Goal: Task Accomplishment & Management: Manage account settings

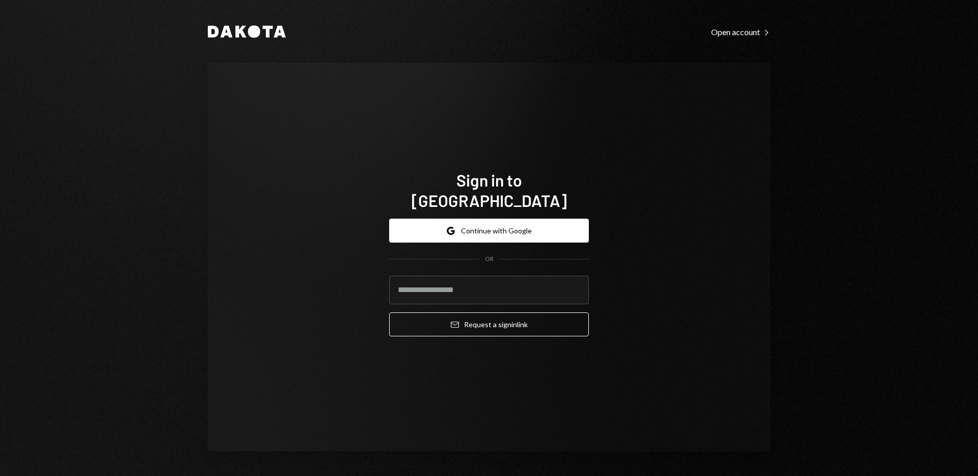
click at [611, 90] on div "Sign in to Dakota Google Continue with Google OR Email Request a sign in link" at bounding box center [489, 257] width 562 height 389
click at [497, 219] on button "Google Continue with Google" at bounding box center [489, 230] width 200 height 24
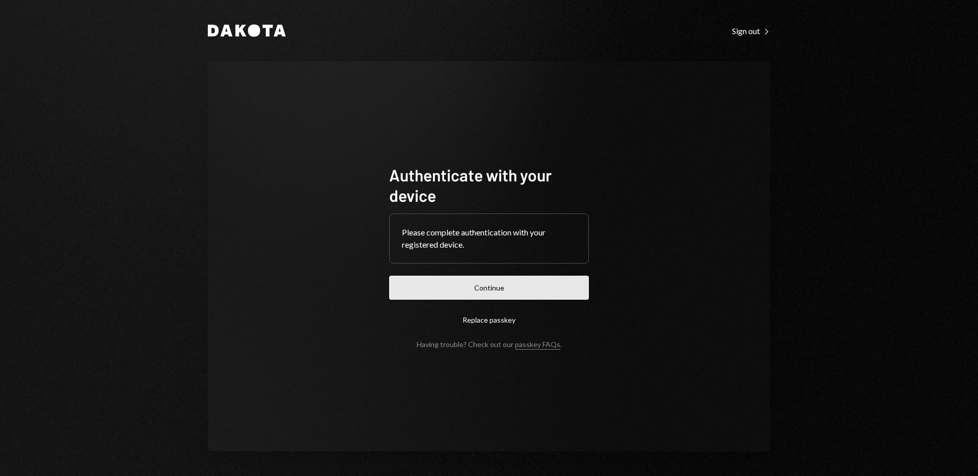
click at [480, 282] on button "Continue" at bounding box center [489, 287] width 200 height 24
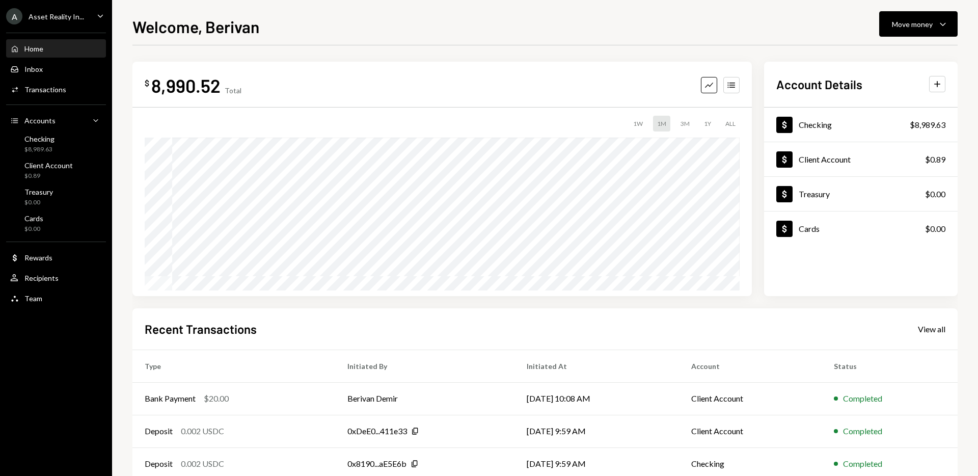
drag, startPoint x: 458, startPoint y: 69, endPoint x: 435, endPoint y: 69, distance: 22.4
click at [452, 69] on div "$ 8,990.52 Total Graph Accounts 1W 1M 3M 1Y ALL $9,010.52 Sep 02, 2025" at bounding box center [441, 179] width 619 height 234
click at [59, 173] on div "$0.89" at bounding box center [48, 176] width 48 height 9
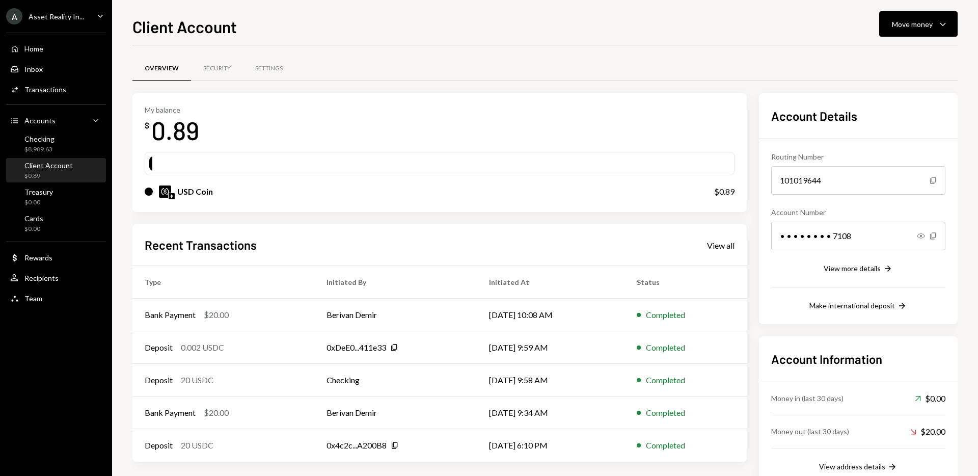
drag, startPoint x: 511, startPoint y: 212, endPoint x: 552, endPoint y: 228, distance: 44.5
click at [511, 212] on div "My balance $ 0.89 USD Coin $0.89 Recent Transactions View all Type Initiated By…" at bounding box center [439, 289] width 614 height 392
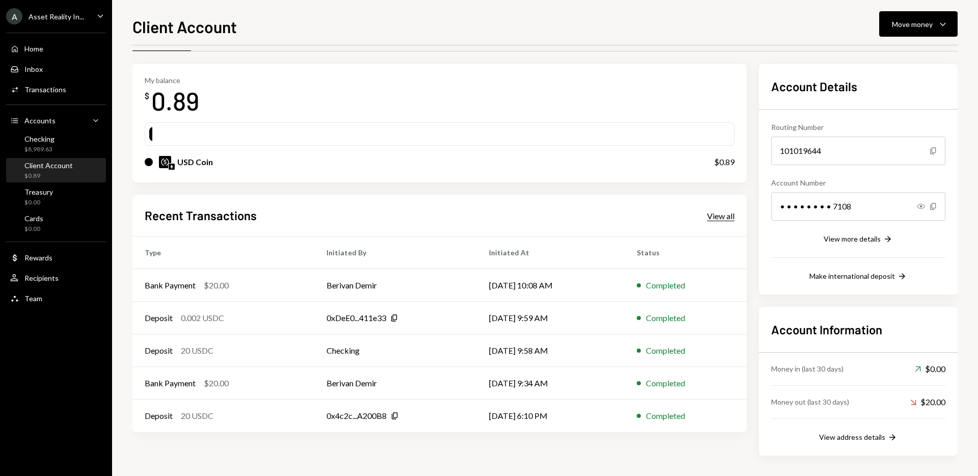
click at [729, 217] on div "View all" at bounding box center [720, 216] width 27 height 10
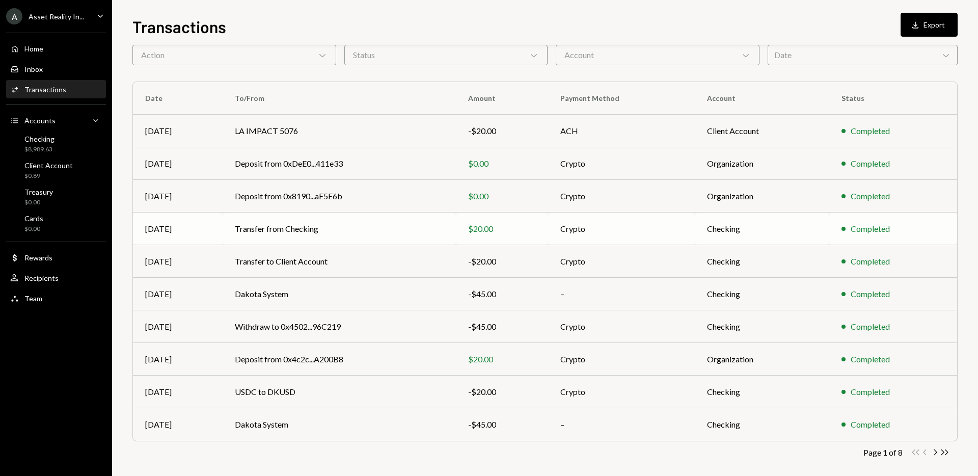
scroll to position [56, 0]
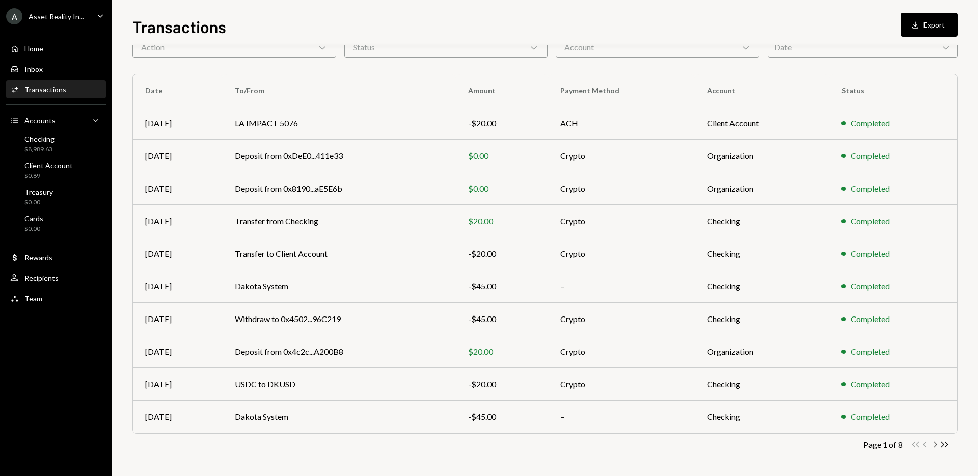
click at [935, 446] on icon "Chevron Right" at bounding box center [935, 444] width 10 height 10
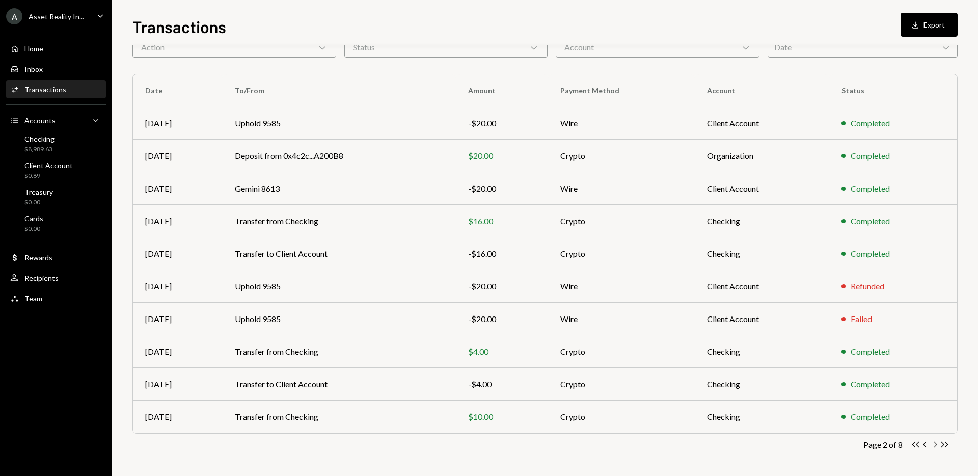
click at [932, 443] on icon "Chevron Right" at bounding box center [935, 444] width 10 height 10
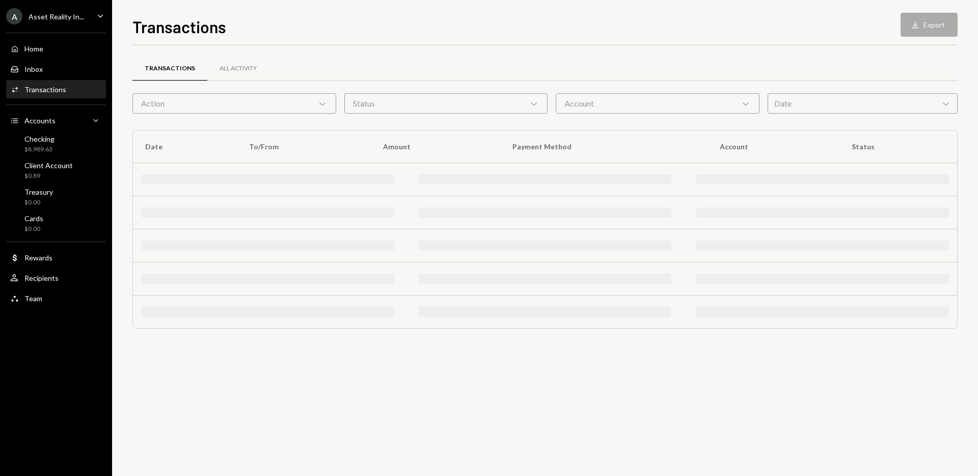
scroll to position [0, 0]
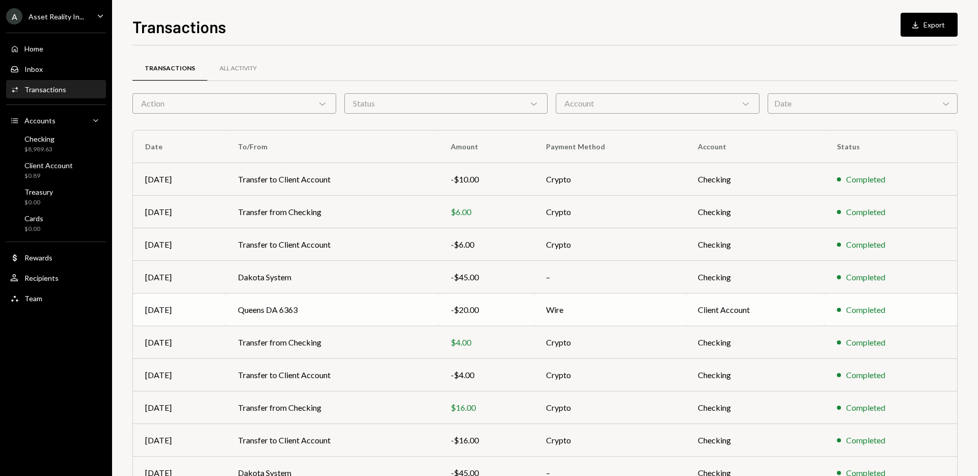
click at [464, 308] on div "-$20.00" at bounding box center [486, 309] width 71 height 12
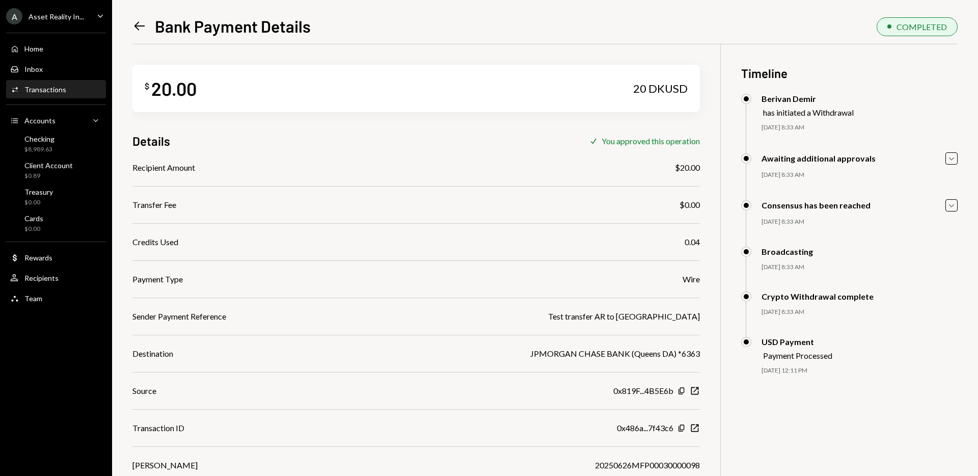
click at [138, 24] on icon "Left Arrow" at bounding box center [139, 26] width 14 height 14
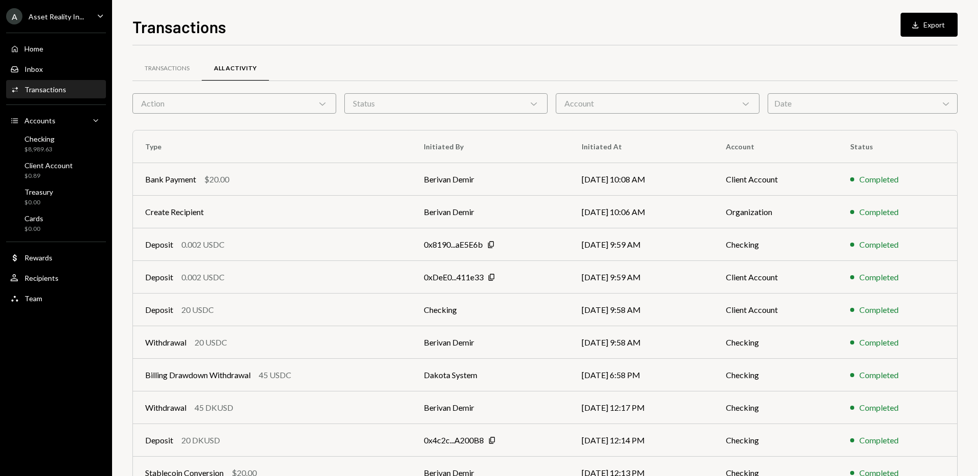
click at [304, 38] on div "Transactions Download Export Transactions All Activity Action Chevron Down Stat…" at bounding box center [544, 244] width 825 height 461
click at [57, 147] on div "Checking $8,989.63" at bounding box center [56, 143] width 92 height 19
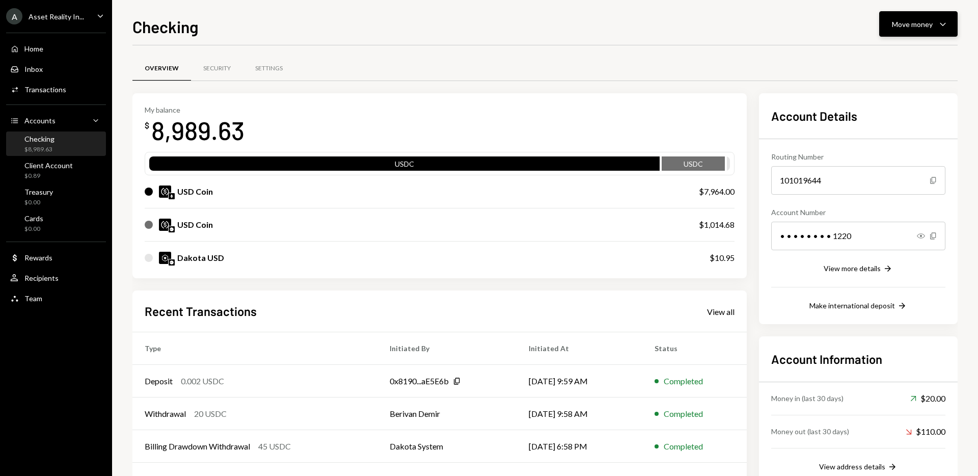
click at [944, 22] on icon "Caret Down" at bounding box center [942, 24] width 12 height 12
click at [898, 55] on div "Send" at bounding box center [910, 54] width 74 height 11
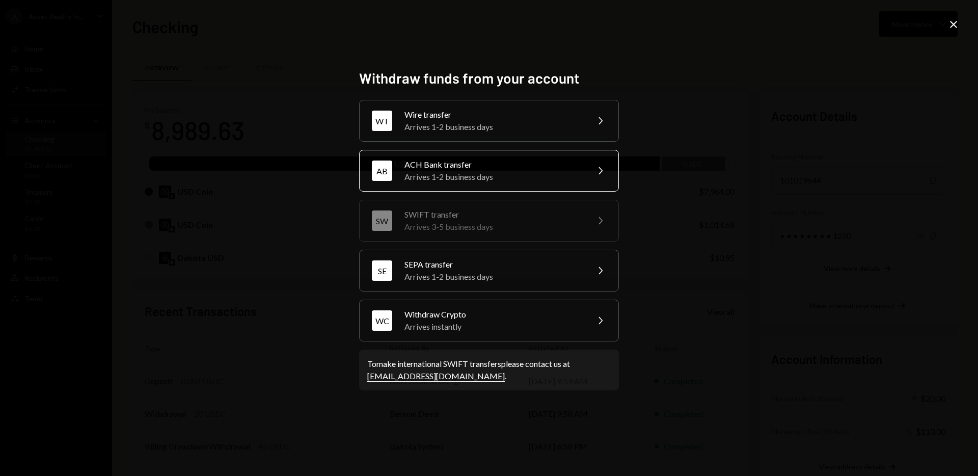
click at [565, 172] on div "Arrives 1-2 business days" at bounding box center [492, 177] width 177 height 12
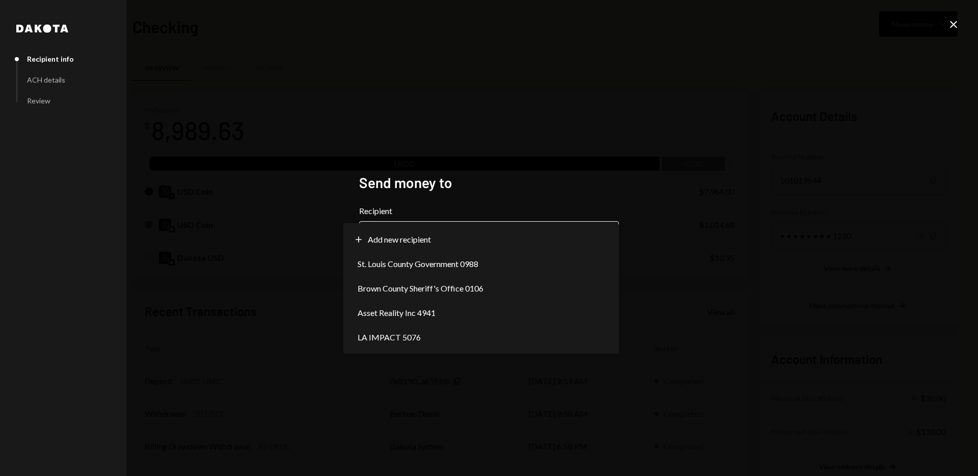
click at [606, 240] on body "A Asset Reality In... Caret Down Home Home Inbox Inbox Activities Transactions …" at bounding box center [489, 238] width 978 height 476
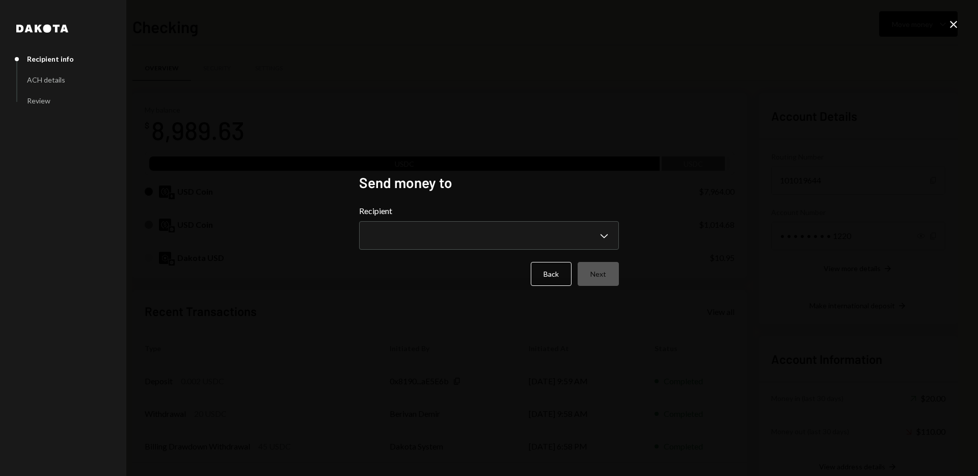
click at [686, 274] on div "**********" at bounding box center [489, 238] width 978 height 476
click at [949, 26] on icon "Close" at bounding box center [953, 24] width 12 height 12
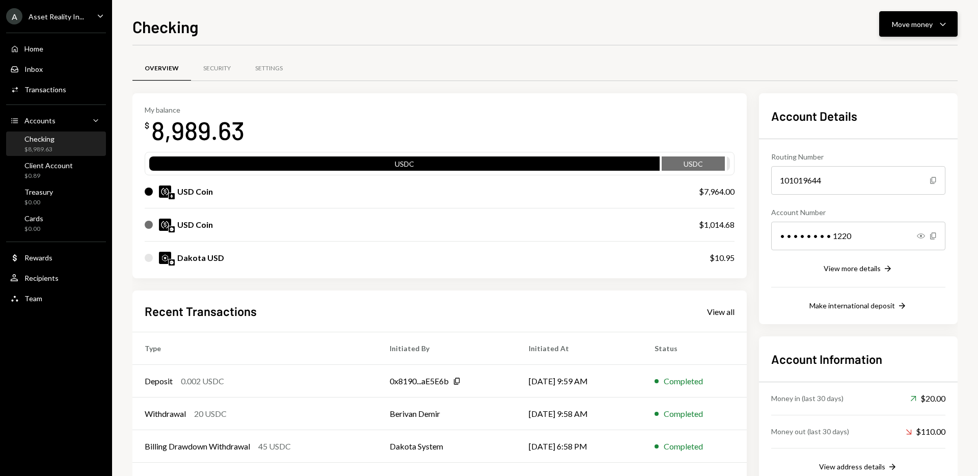
click at [917, 29] on div "Move money" at bounding box center [912, 24] width 41 height 11
click at [896, 53] on div "Send" at bounding box center [910, 54] width 74 height 11
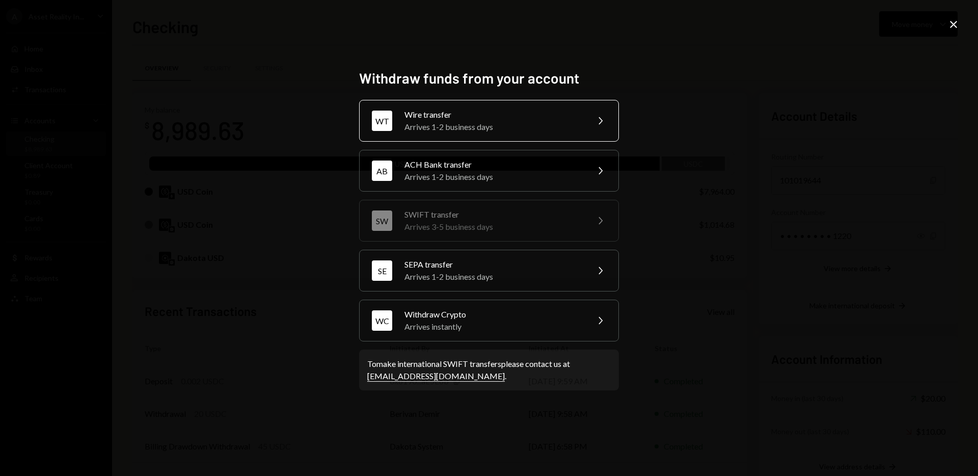
click at [515, 114] on div "Wire transfer" at bounding box center [492, 114] width 177 height 12
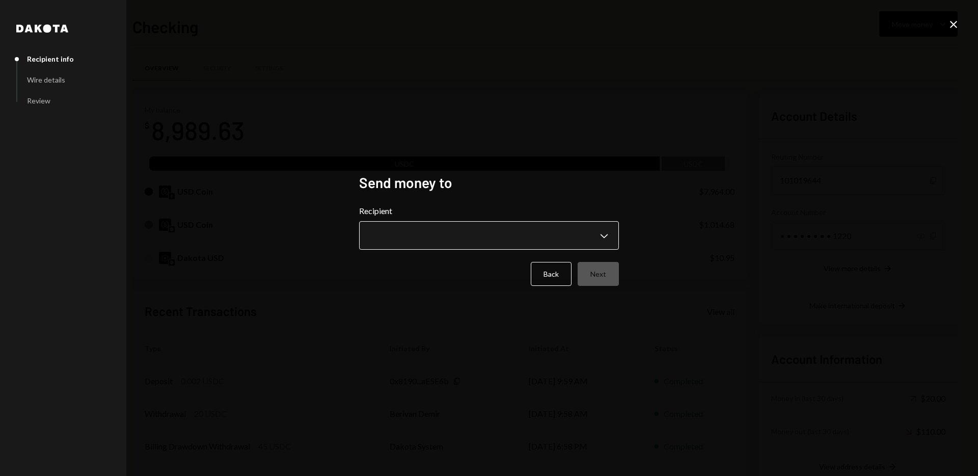
click at [607, 237] on body "A Asset Reality In... Caret Down Home Home Inbox Inbox Activities Transactions …" at bounding box center [489, 238] width 978 height 476
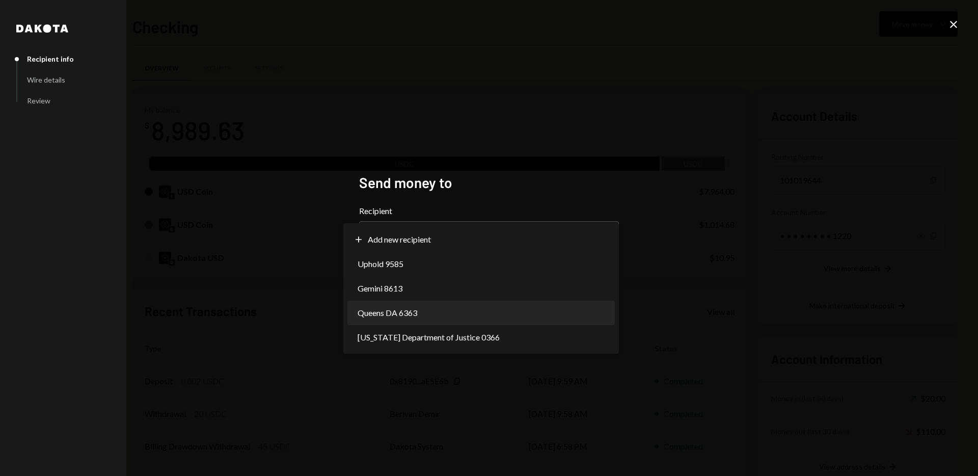
select select "**********"
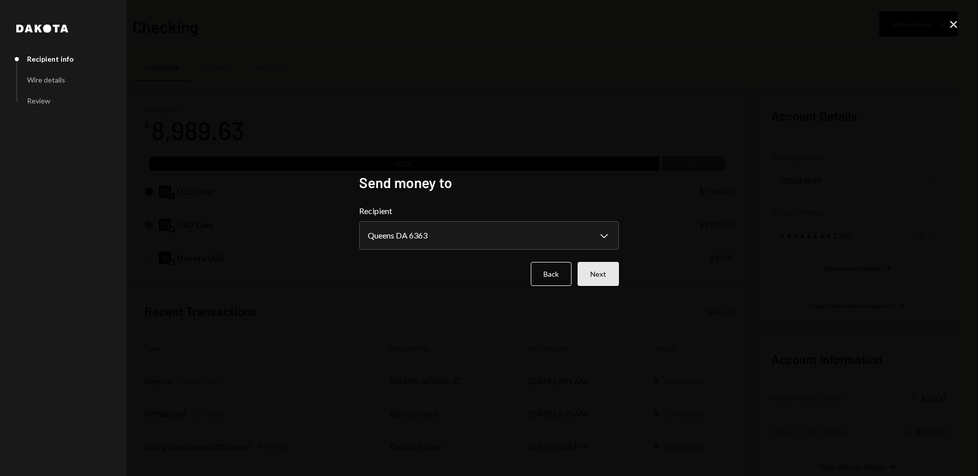
click at [600, 278] on button "Next" at bounding box center [597, 274] width 41 height 24
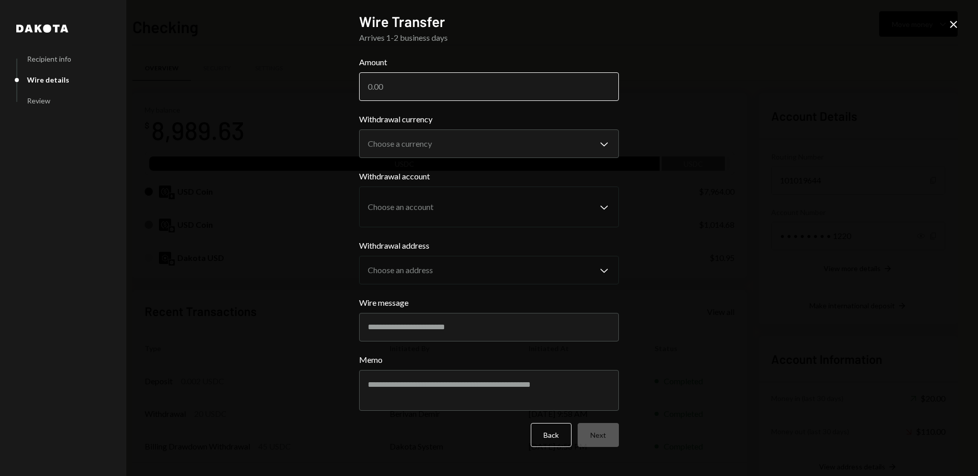
click at [411, 91] on input "Amount" at bounding box center [489, 86] width 260 height 29
type input "190"
click at [666, 142] on div "**********" at bounding box center [489, 238] width 978 height 476
click at [548, 86] on input "190" at bounding box center [489, 86] width 260 height 29
click at [699, 145] on div "**********" at bounding box center [489, 238] width 978 height 476
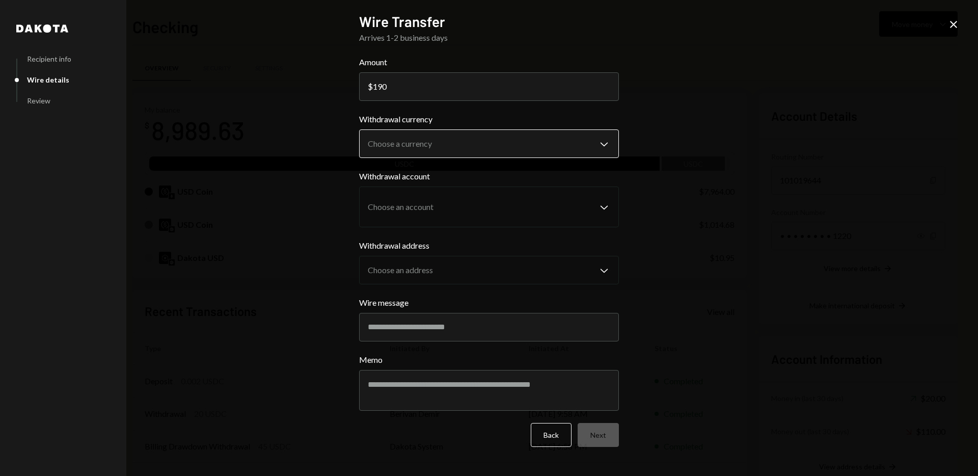
click at [600, 142] on body "A Asset Reality In... Caret Down Home Home Inbox Inbox Activities Transactions …" at bounding box center [489, 238] width 978 height 476
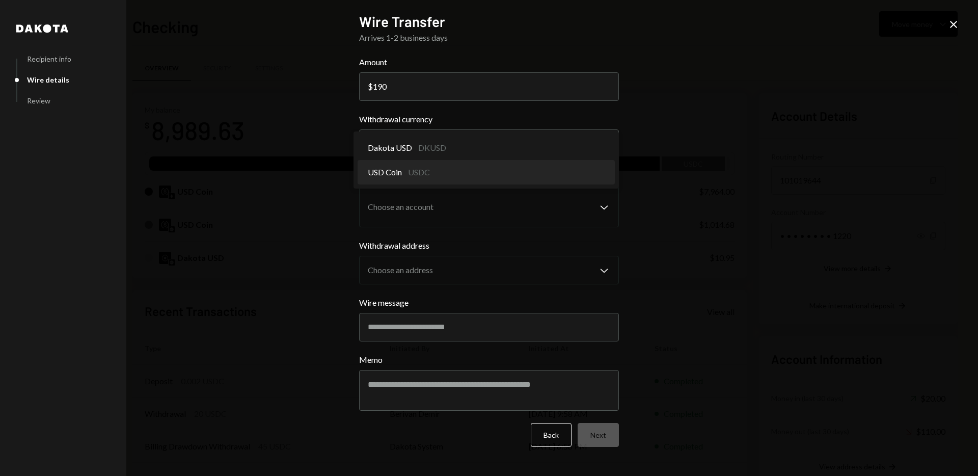
select select "****"
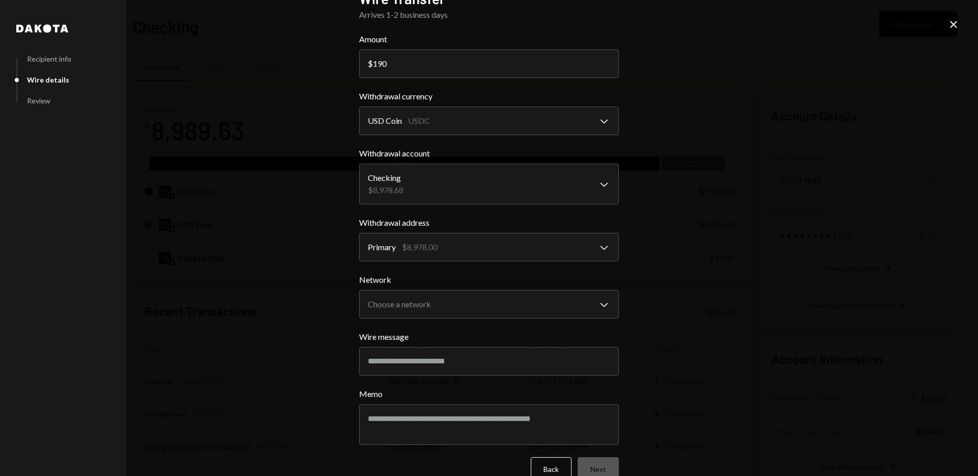
scroll to position [37, 0]
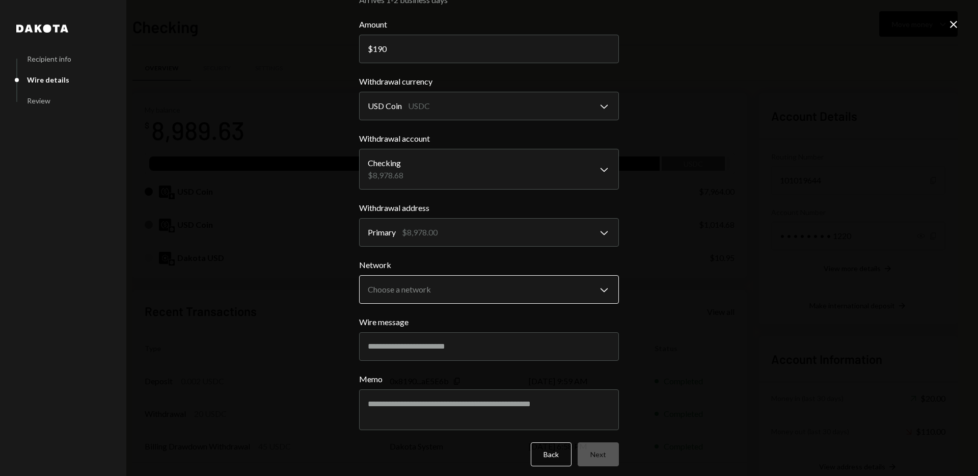
click at [595, 291] on body "A Asset Reality In... Caret Down Home Home Inbox Inbox Activities Transactions …" at bounding box center [489, 238] width 978 height 476
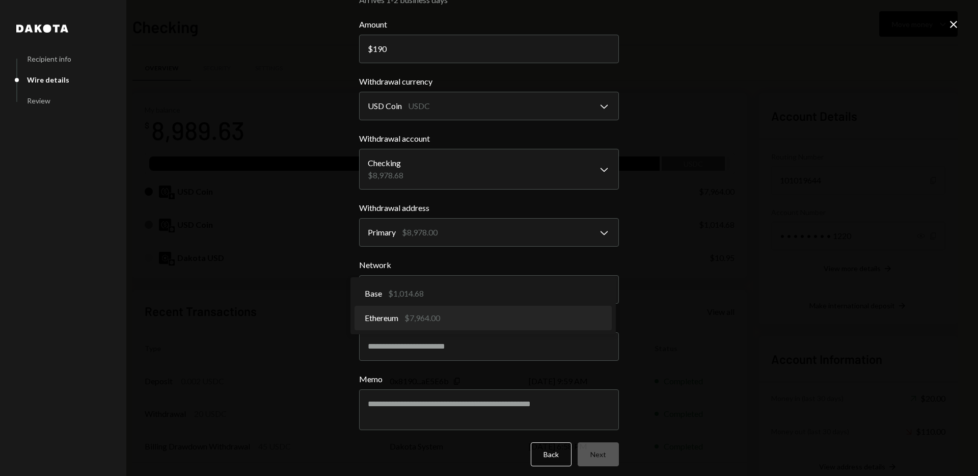
select select "**********"
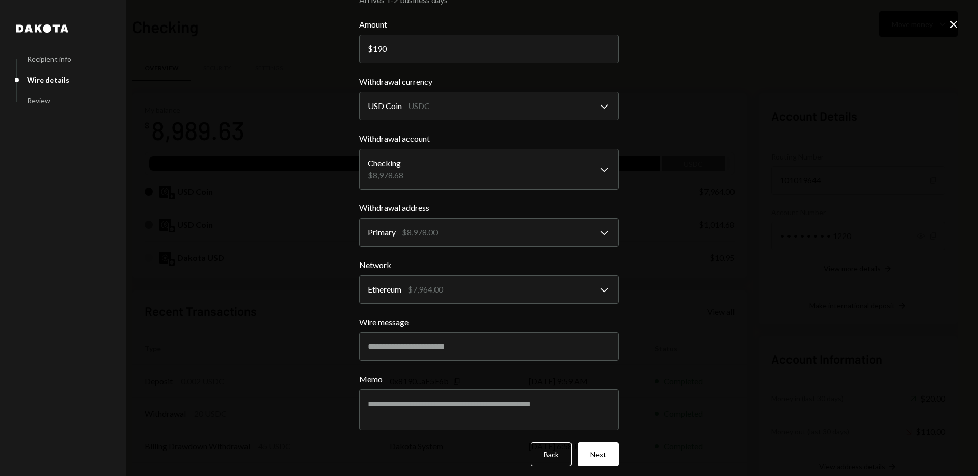
scroll to position [44, 0]
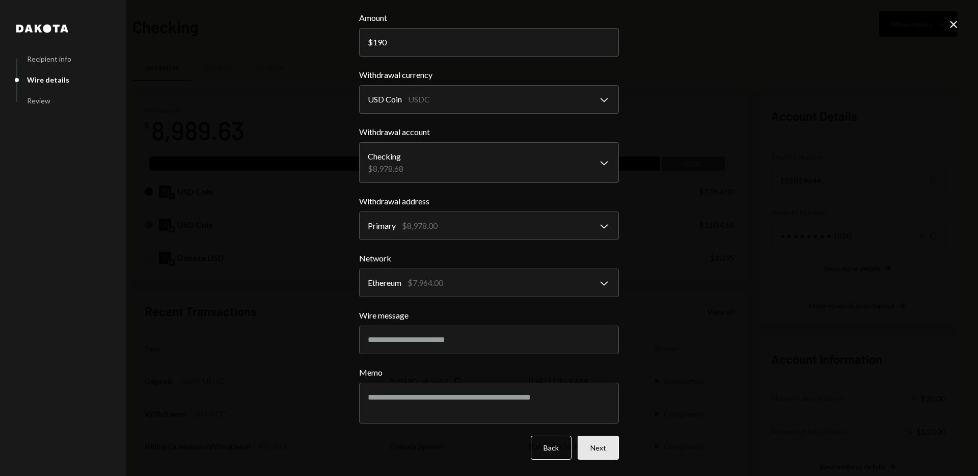
click at [596, 448] on button "Next" at bounding box center [597, 447] width 41 height 24
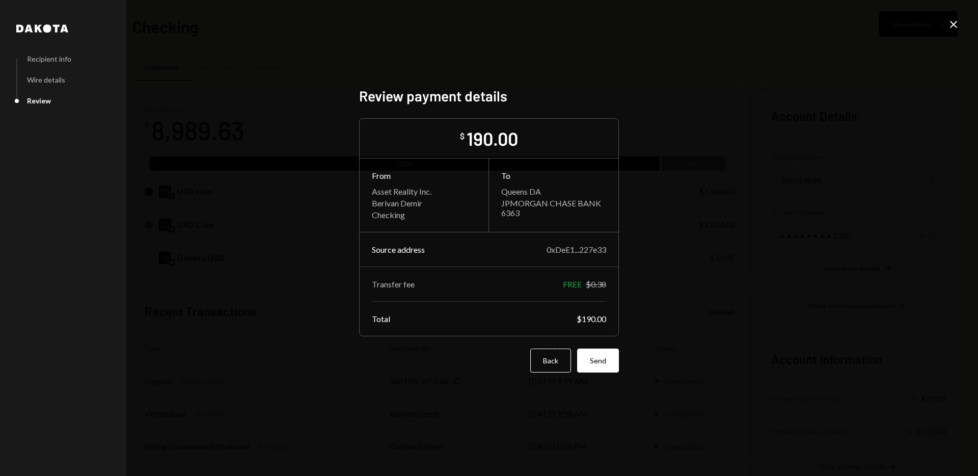
click at [951, 25] on icon at bounding box center [953, 24] width 7 height 7
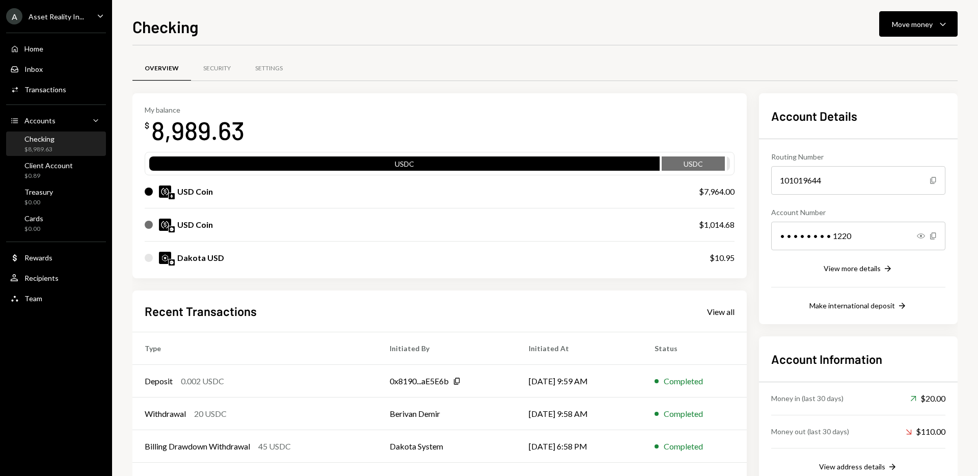
click at [560, 56] on div "Overview Security Settings" at bounding box center [544, 69] width 825 height 26
click at [550, 93] on div "My balance $ 8,989.63 USDC USDC USD Coin $7,964.00 USD Coin $1,014.68 Dakota US…" at bounding box center [439, 185] width 614 height 185
click at [44, 174] on div "$0.89" at bounding box center [48, 176] width 48 height 9
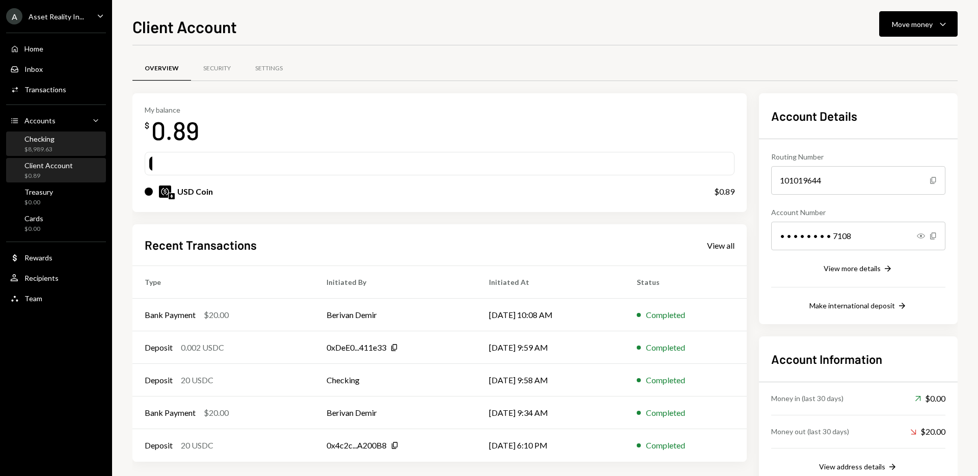
click at [62, 146] on div "Checking $8,989.63" at bounding box center [56, 143] width 92 height 19
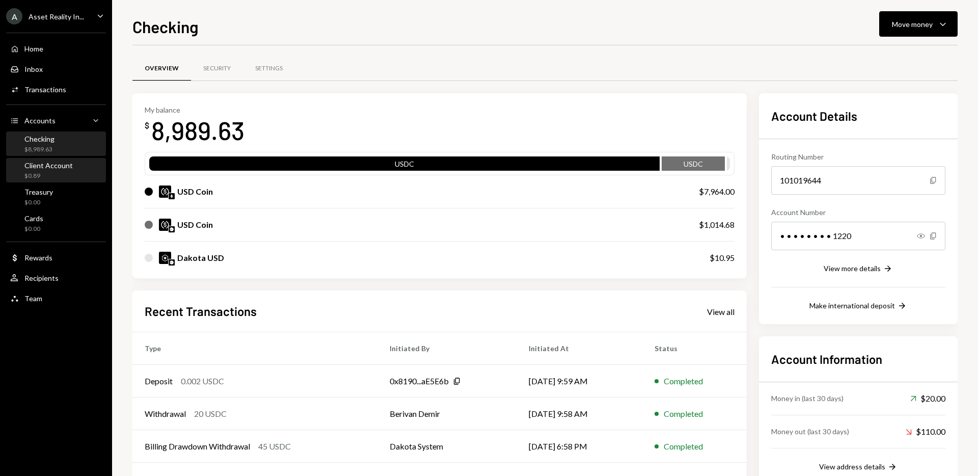
click at [51, 167] on div "Client Account" at bounding box center [48, 165] width 48 height 9
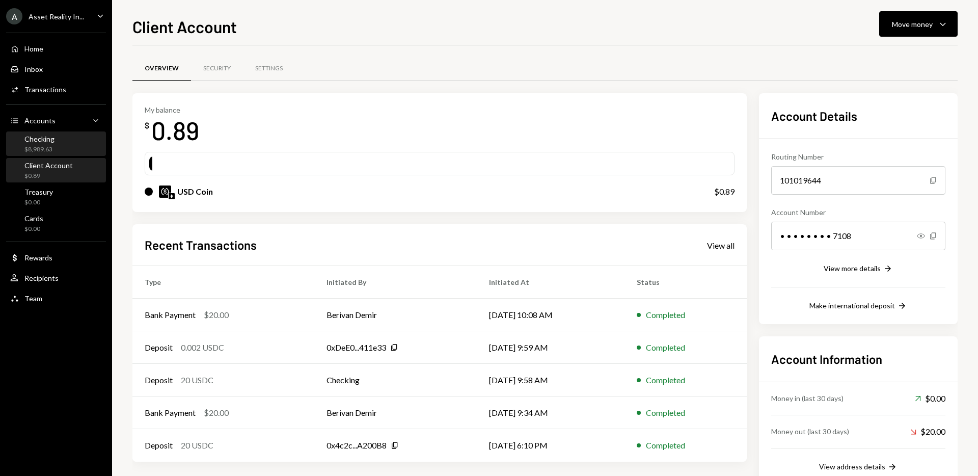
click at [48, 146] on div "$8,989.63" at bounding box center [39, 149] width 30 height 9
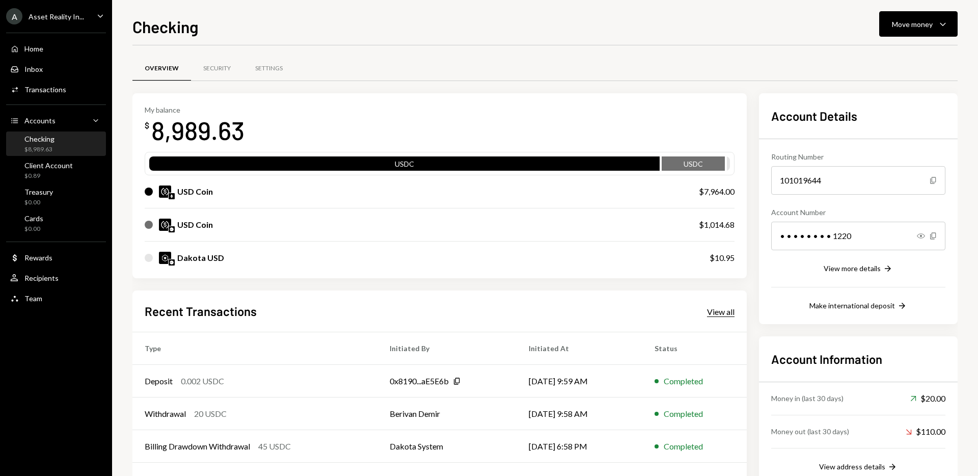
click at [724, 314] on div "View all" at bounding box center [720, 312] width 27 height 10
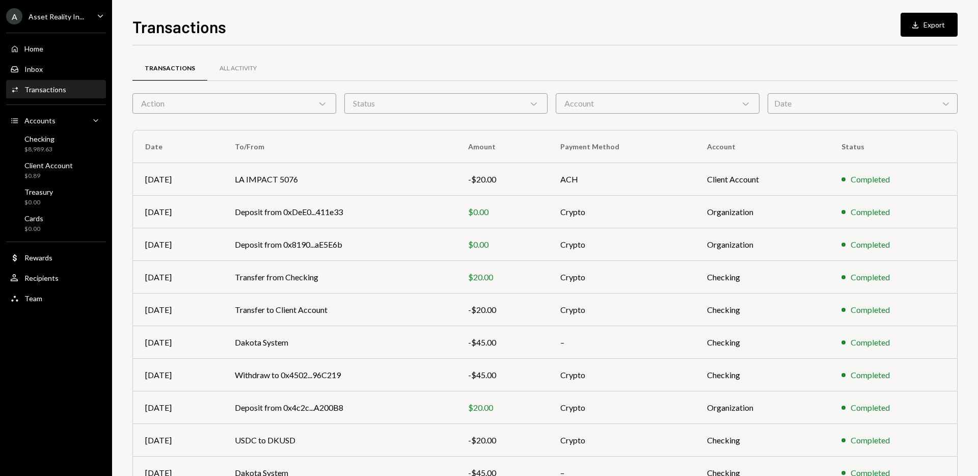
scroll to position [56, 0]
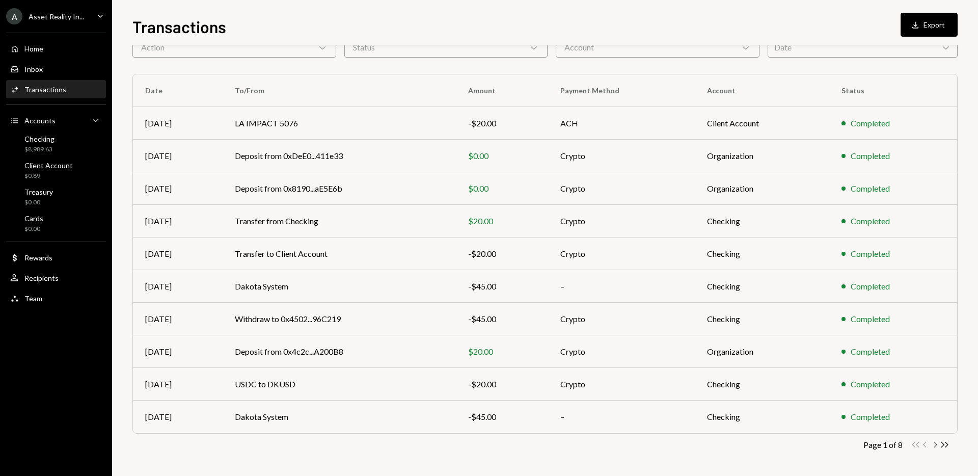
click at [933, 445] on icon "Chevron Right" at bounding box center [935, 444] width 10 height 10
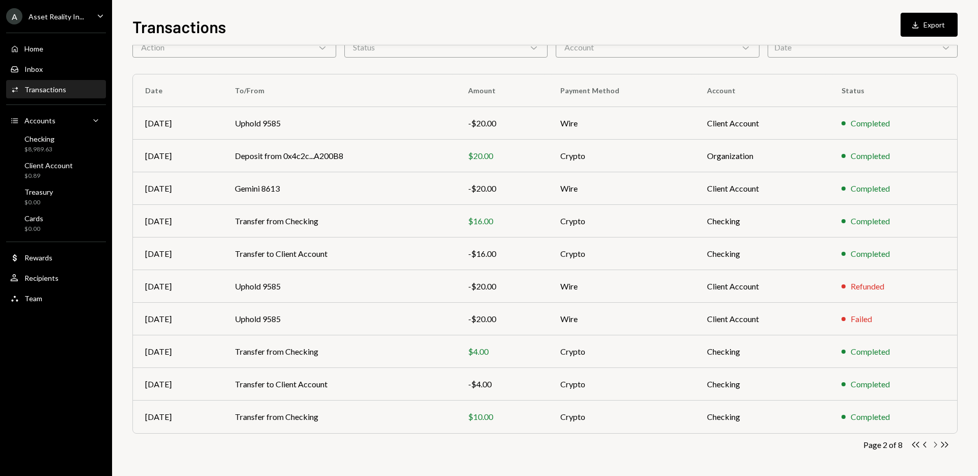
click at [936, 444] on icon "button" at bounding box center [935, 444] width 3 height 6
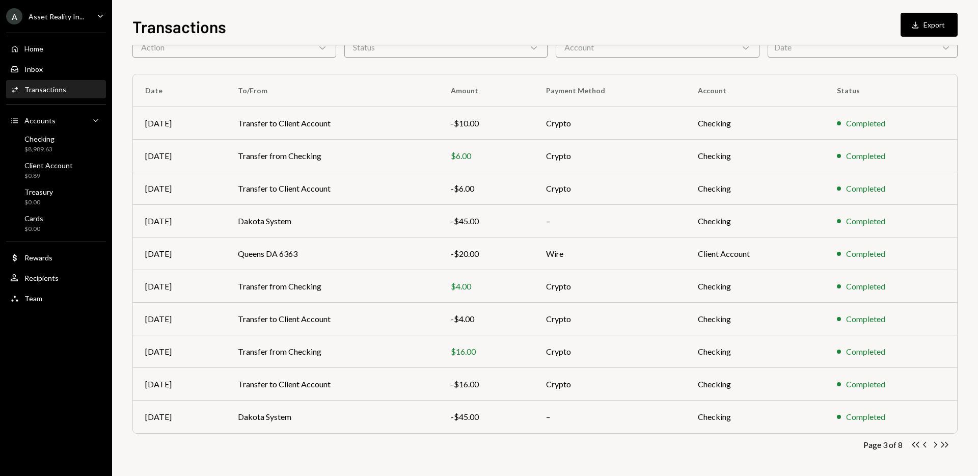
click at [97, 12] on icon "Caret Down" at bounding box center [100, 15] width 11 height 11
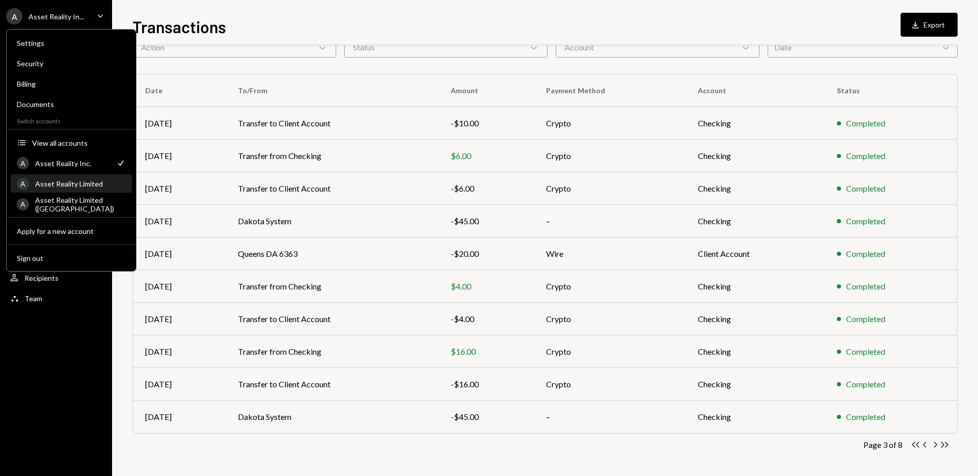
click at [108, 180] on div "Asset Reality Limited" at bounding box center [80, 183] width 91 height 9
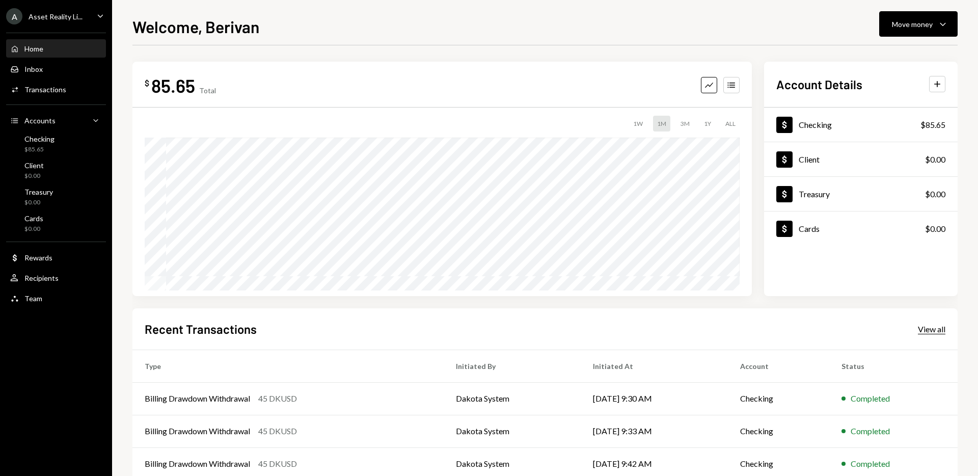
click at [934, 328] on div "View all" at bounding box center [931, 329] width 27 height 10
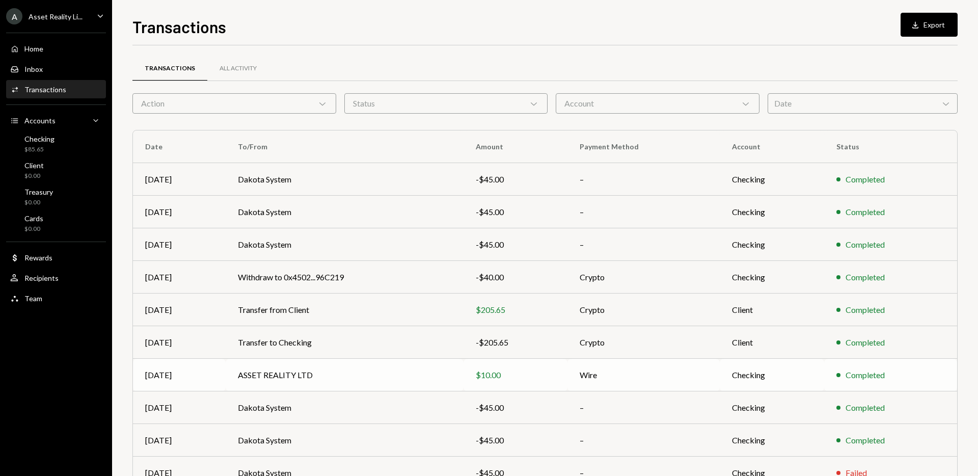
click at [563, 375] on td "$10.00" at bounding box center [515, 374] width 104 height 33
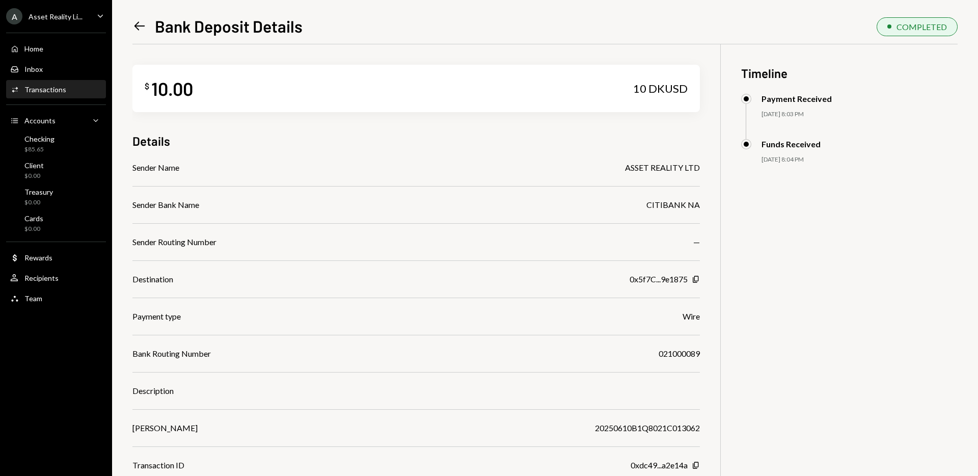
click at [136, 21] on icon "Left Arrow" at bounding box center [139, 26] width 14 height 14
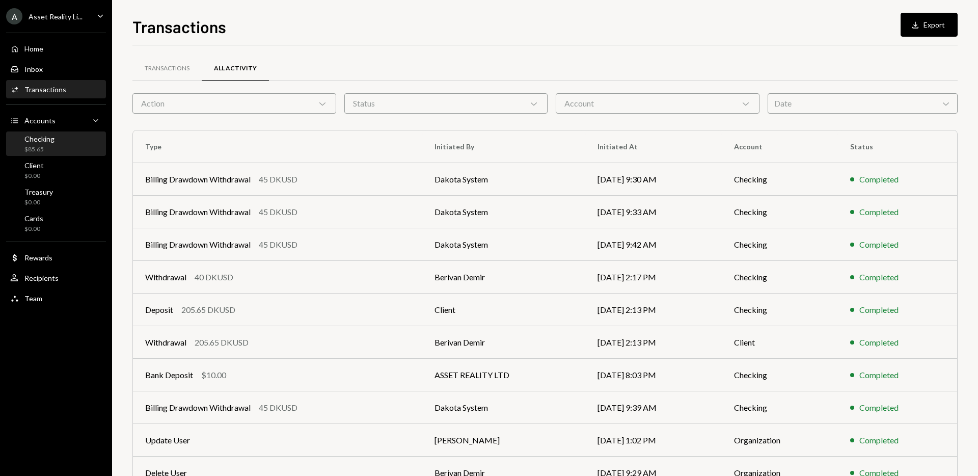
click at [47, 145] on div "$85.65" at bounding box center [39, 149] width 30 height 9
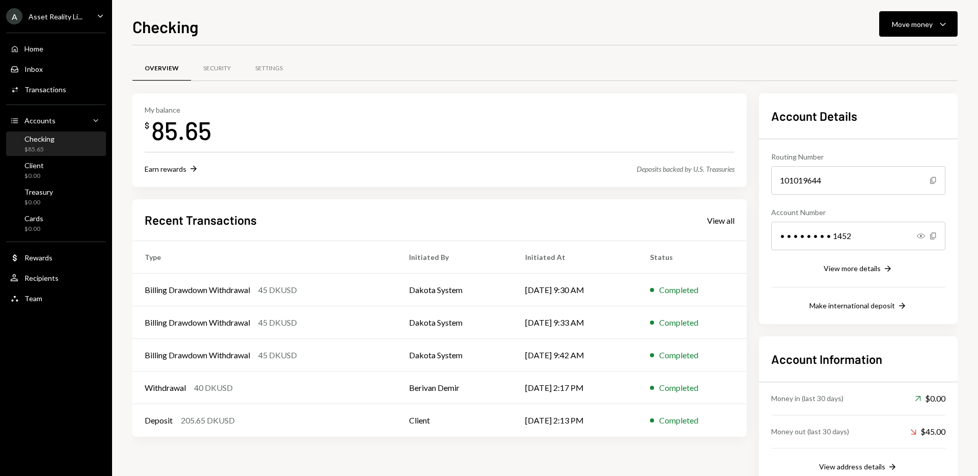
click at [101, 16] on icon "Main" at bounding box center [100, 15] width 5 height 3
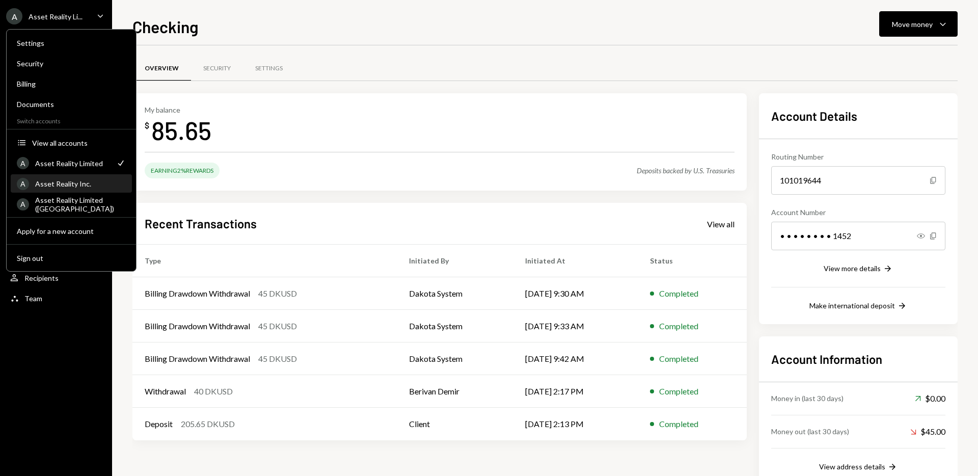
click at [89, 179] on div "Asset Reality Inc." at bounding box center [80, 183] width 91 height 9
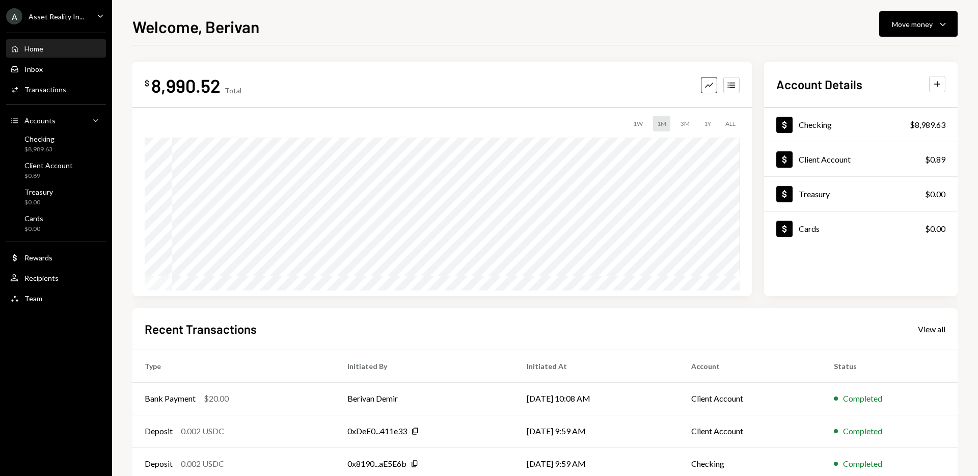
drag, startPoint x: 392, startPoint y: 68, endPoint x: 318, endPoint y: 35, distance: 80.9
click at [393, 68] on div "$ 8,990.52 Total Graph Accounts 1W 1M 3M 1Y ALL" at bounding box center [441, 179] width 619 height 234
click at [57, 148] on div "Checking $8,989.63" at bounding box center [56, 143] width 92 height 19
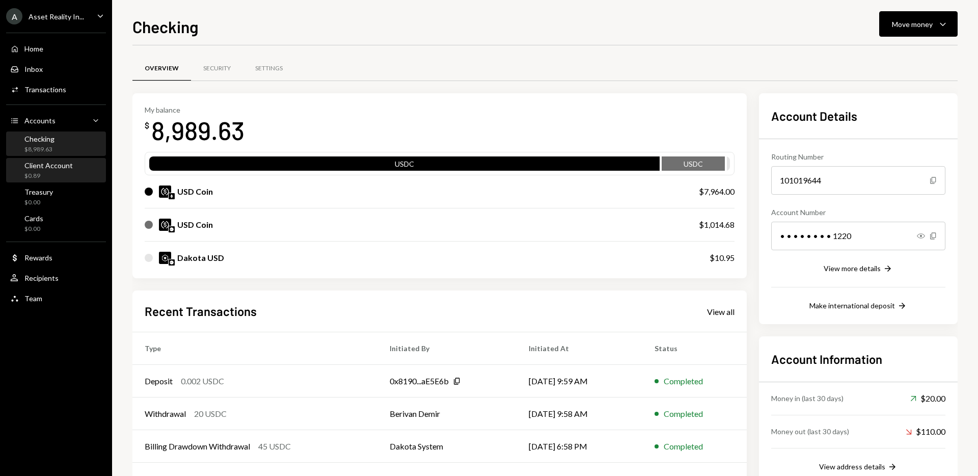
click at [62, 173] on div "$0.89" at bounding box center [48, 176] width 48 height 9
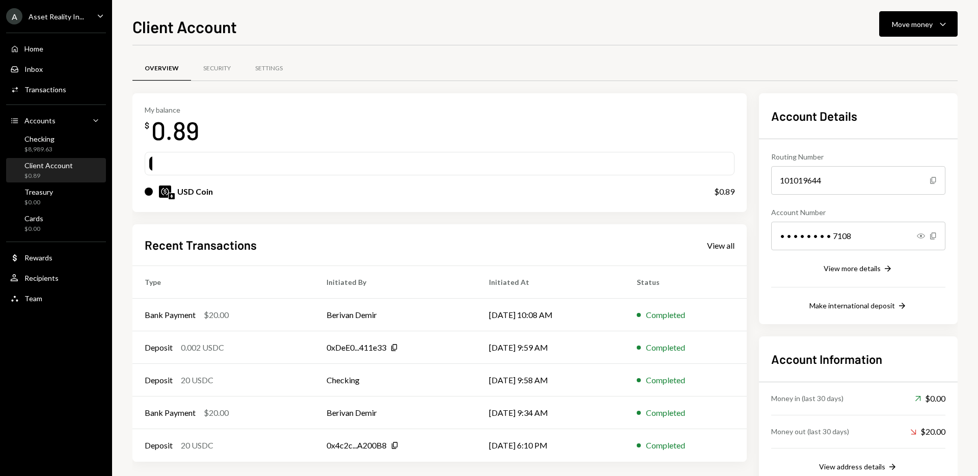
click at [98, 14] on icon "Caret Down" at bounding box center [100, 15] width 11 height 11
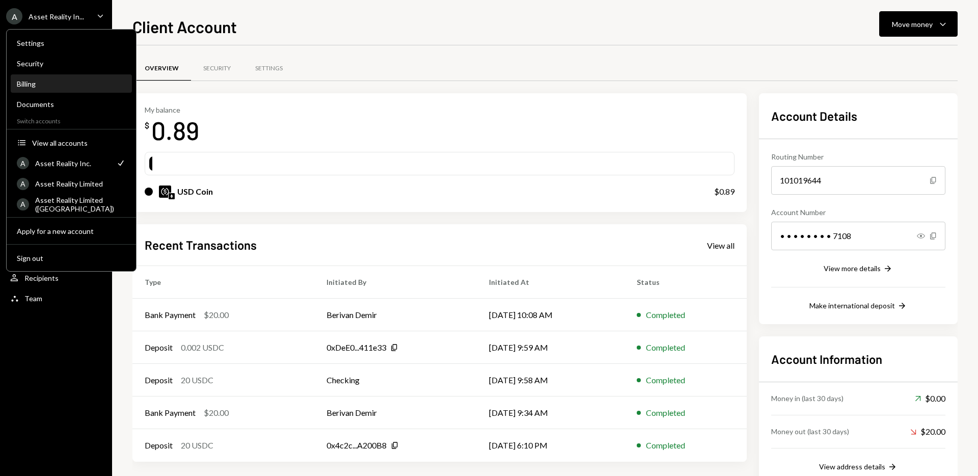
click at [56, 83] on div "Billing" at bounding box center [71, 83] width 109 height 9
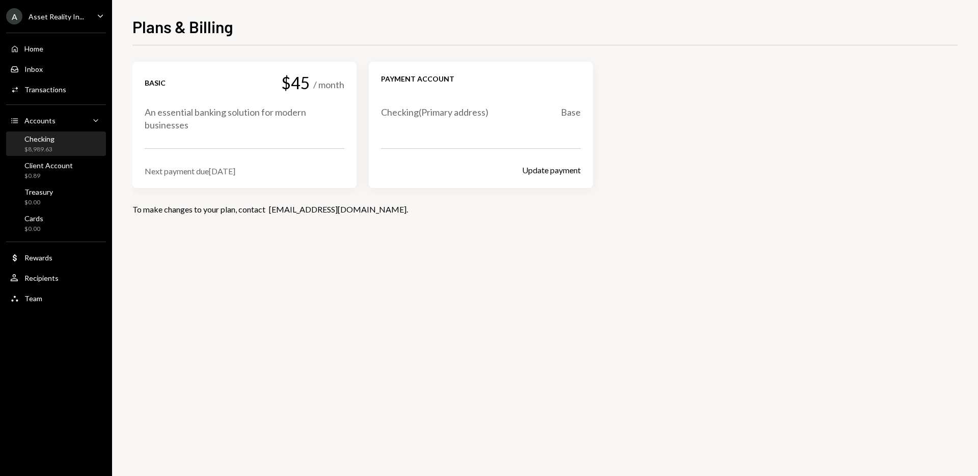
click at [59, 145] on div "Checking $8,989.63" at bounding box center [56, 143] width 92 height 19
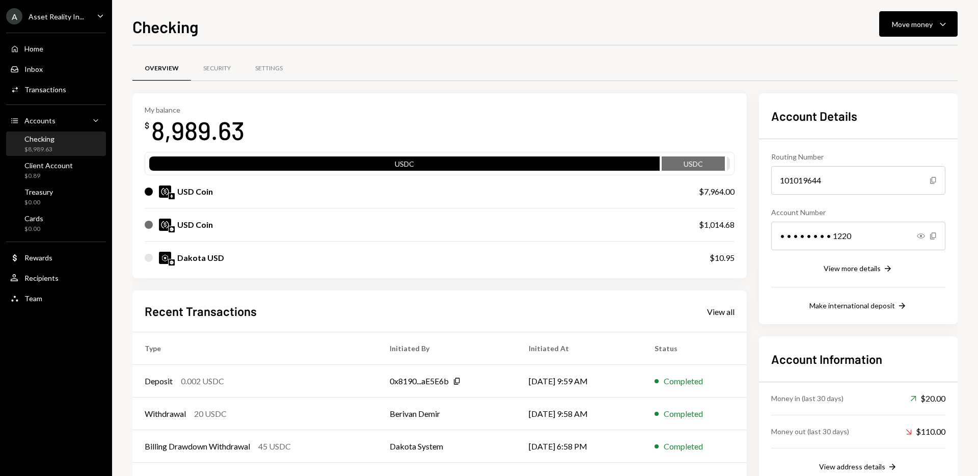
click at [103, 12] on icon "Caret Down" at bounding box center [100, 15] width 11 height 11
click at [238, 40] on div "Checking Move money Caret Down Overview Security Settings My balance $ 8,989.63…" at bounding box center [544, 244] width 825 height 461
click at [100, 14] on icon "Caret Down" at bounding box center [100, 15] width 11 height 11
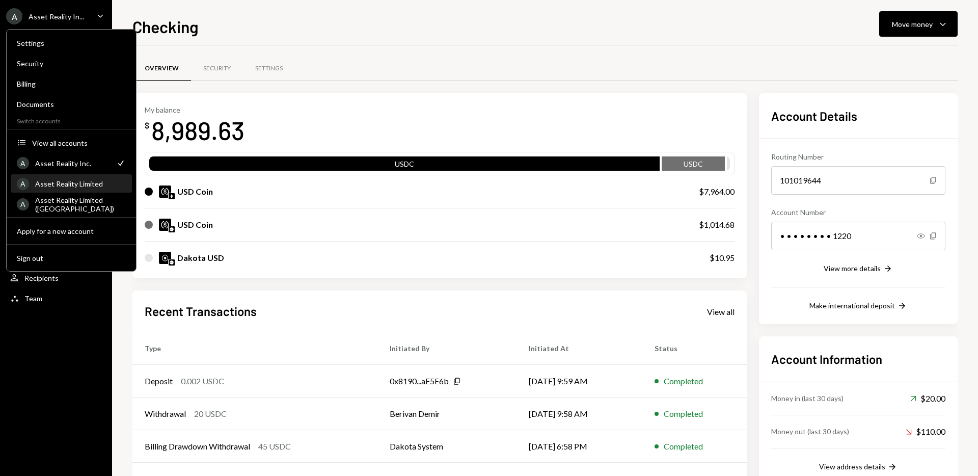
click at [93, 183] on div "Asset Reality Limited" at bounding box center [80, 183] width 91 height 9
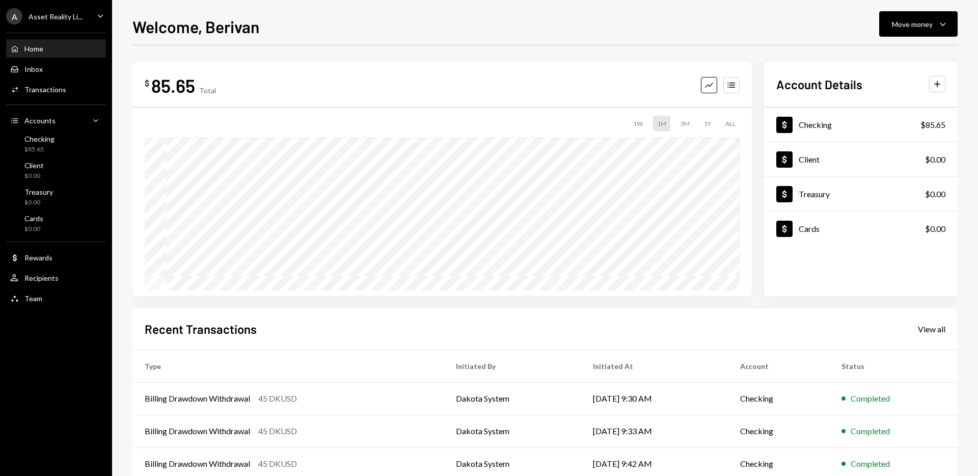
click at [98, 15] on icon "Caret Down" at bounding box center [100, 15] width 11 height 11
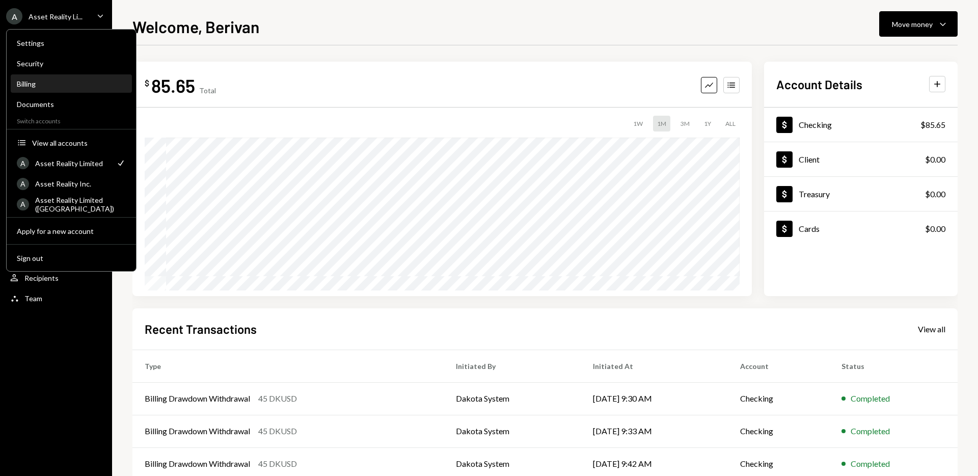
click at [69, 85] on div "Billing" at bounding box center [71, 83] width 109 height 9
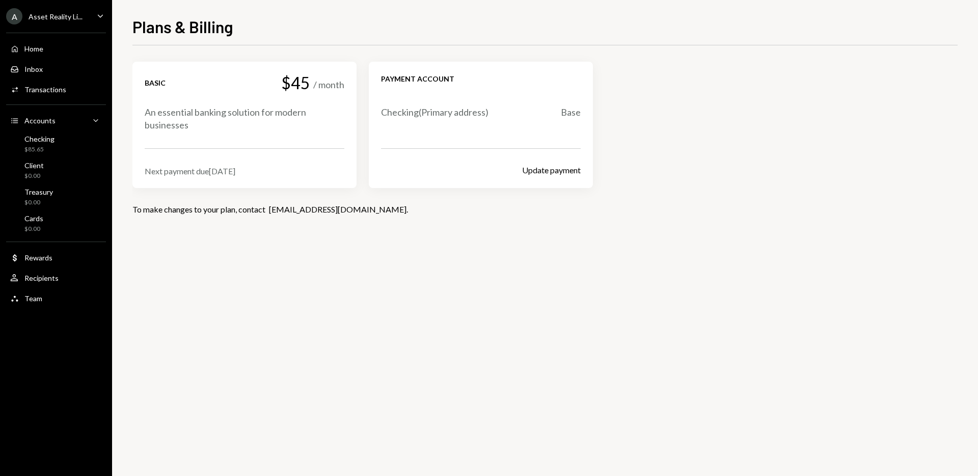
click at [100, 14] on icon "Caret Down" at bounding box center [100, 15] width 11 height 11
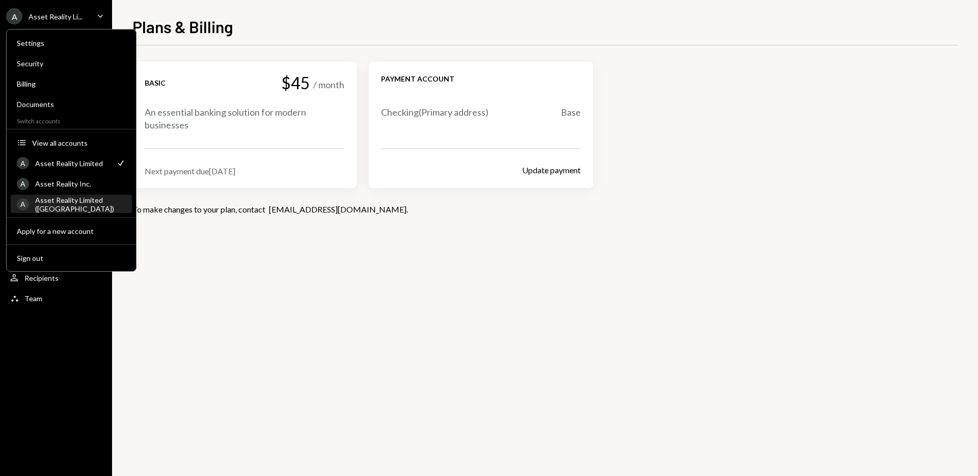
click at [117, 206] on div "Asset Reality Limited ([GEOGRAPHIC_DATA])" at bounding box center [80, 204] width 91 height 17
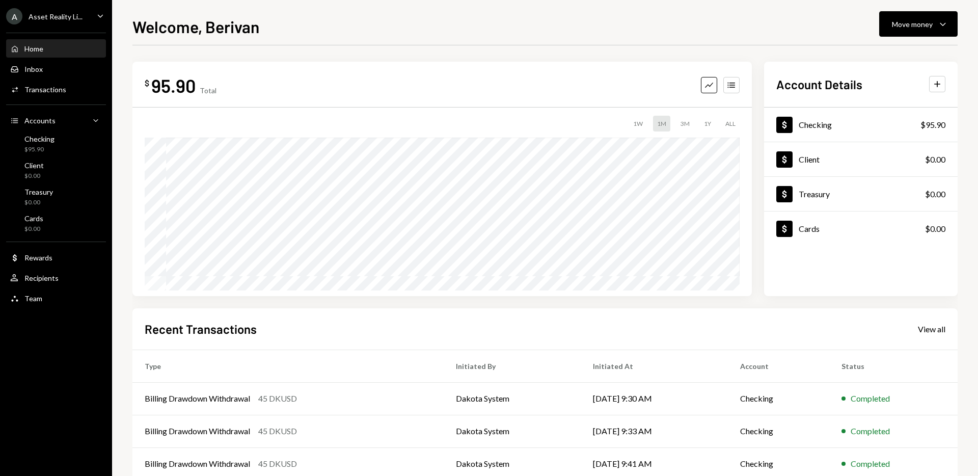
click at [99, 12] on icon "Caret Down" at bounding box center [100, 15] width 11 height 11
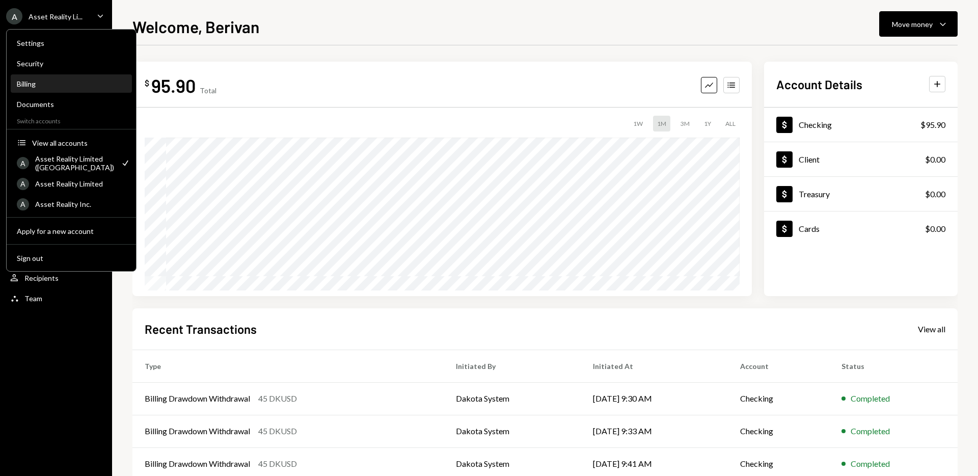
click at [36, 87] on div "Billing" at bounding box center [71, 83] width 109 height 9
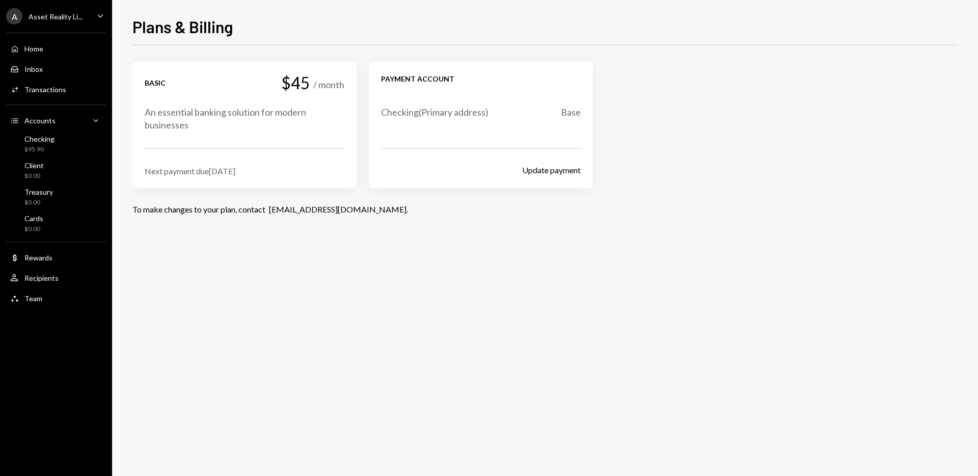
click at [100, 15] on icon "Caret Down" at bounding box center [100, 15] width 11 height 11
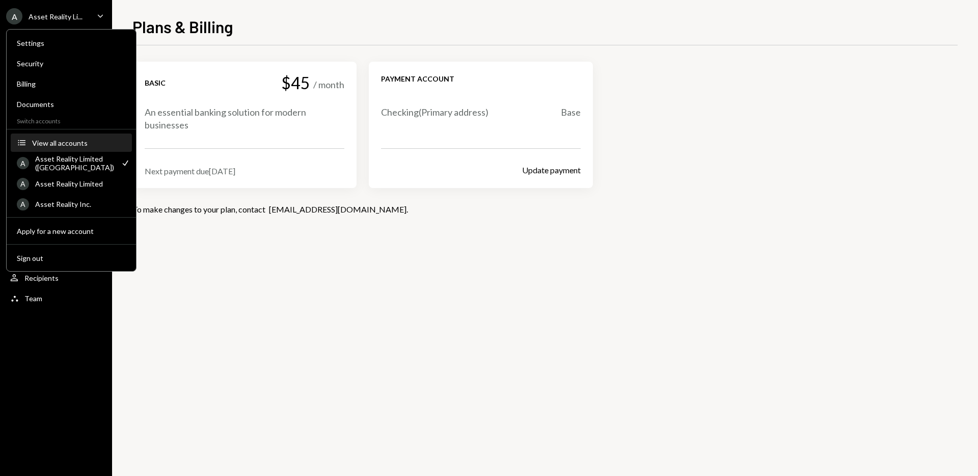
click at [58, 140] on div "View all accounts" at bounding box center [79, 142] width 94 height 9
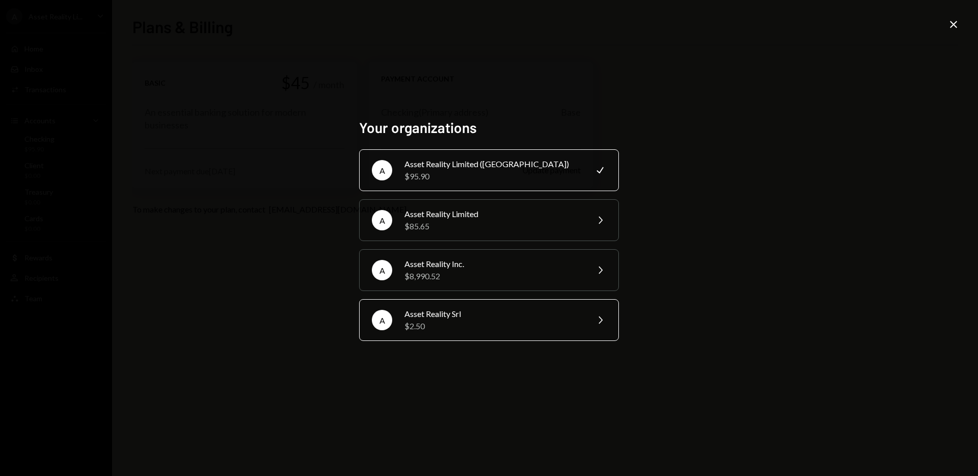
click at [438, 320] on div "$2.50" at bounding box center [492, 326] width 177 height 12
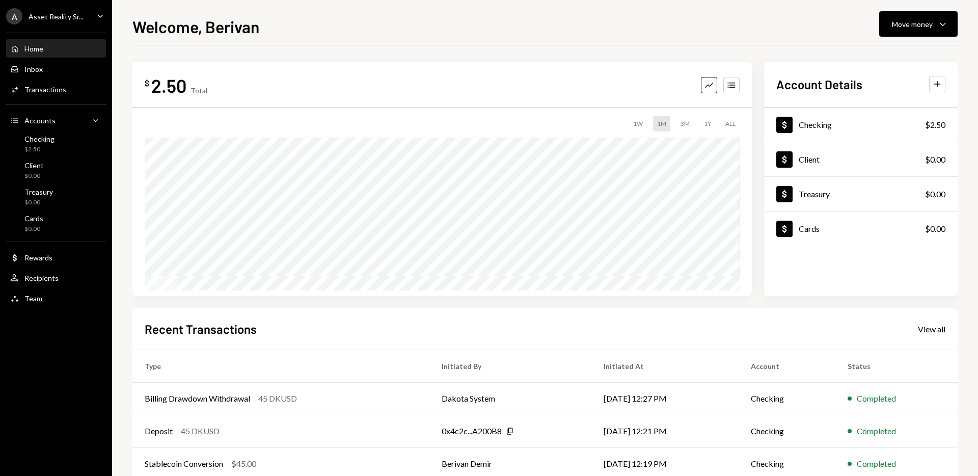
click at [99, 21] on div "Caret Down" at bounding box center [100, 16] width 11 height 13
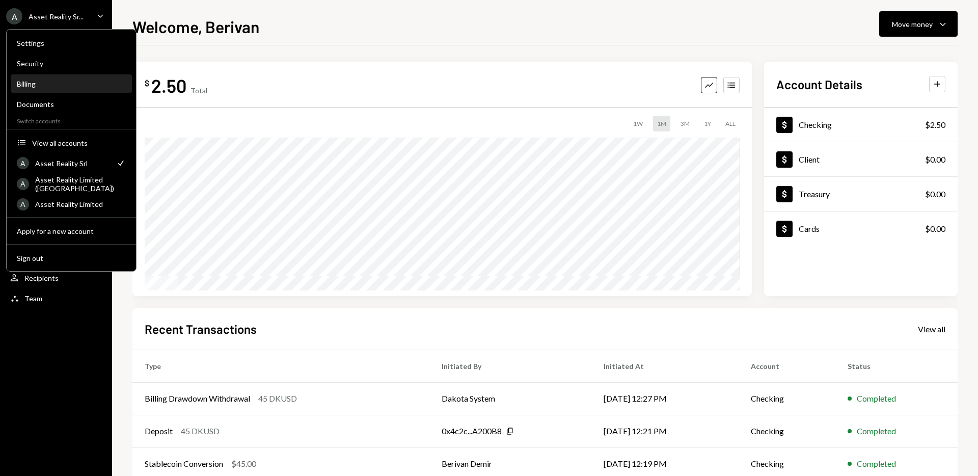
click at [41, 91] on div "Billing" at bounding box center [71, 83] width 109 height 17
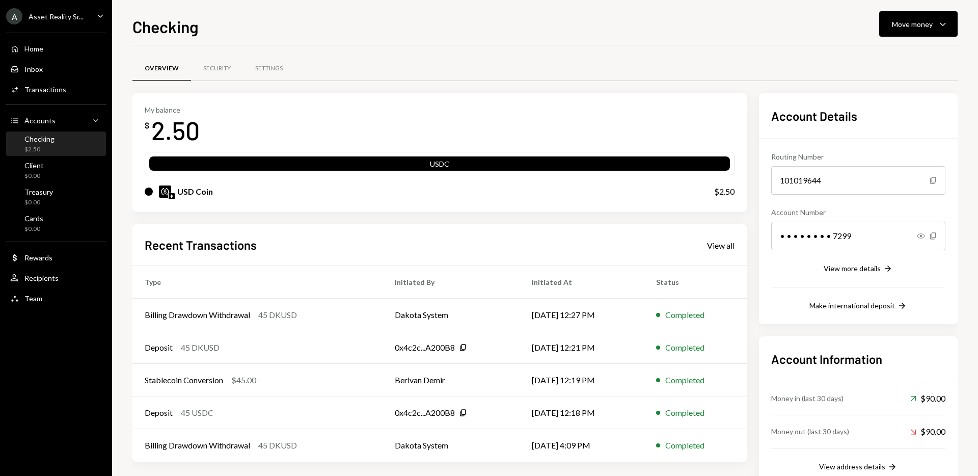
click at [99, 14] on icon "Caret Down" at bounding box center [100, 15] width 11 height 11
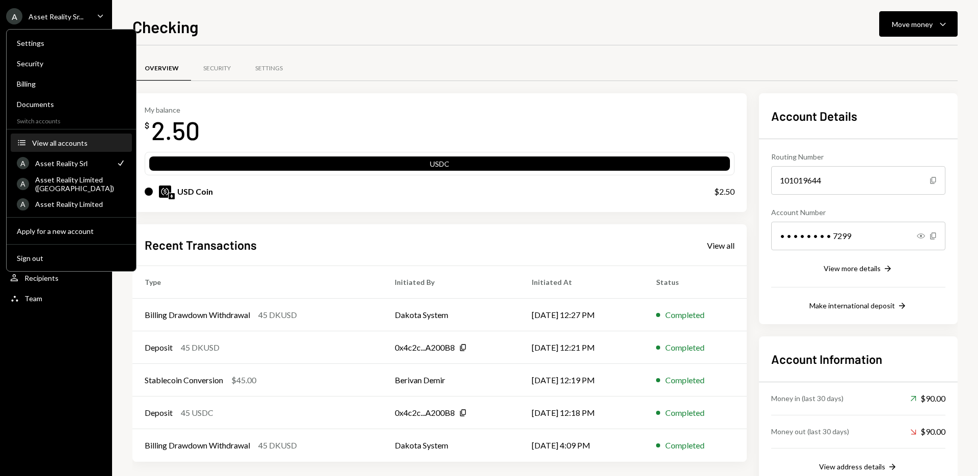
click at [91, 142] on div "View all accounts" at bounding box center [79, 142] width 94 height 9
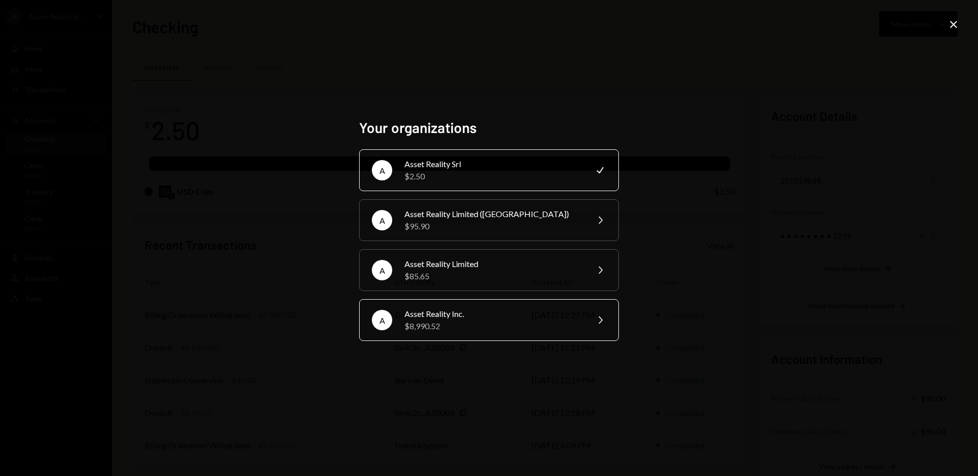
click at [467, 324] on div "$8,990.52" at bounding box center [492, 326] width 177 height 12
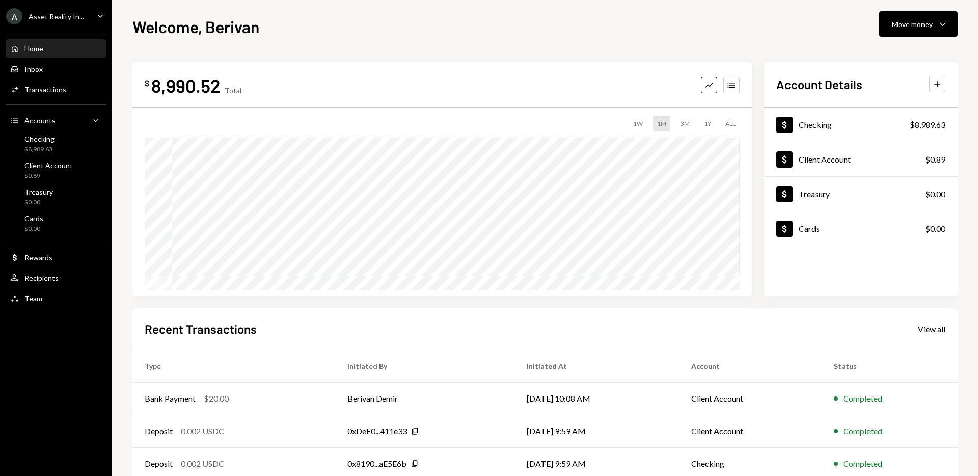
click at [442, 65] on div "$ 8,990.52 Total Graph Accounts 1W 1M 3M 1Y ALL" at bounding box center [441, 179] width 619 height 234
drag, startPoint x: 301, startPoint y: 73, endPoint x: 260, endPoint y: 85, distance: 42.9
click at [301, 74] on div "$ 8,990.52 Total Graph Accounts" at bounding box center [442, 85] width 595 height 23
click at [47, 280] on div "Recipients" at bounding box center [41, 277] width 34 height 9
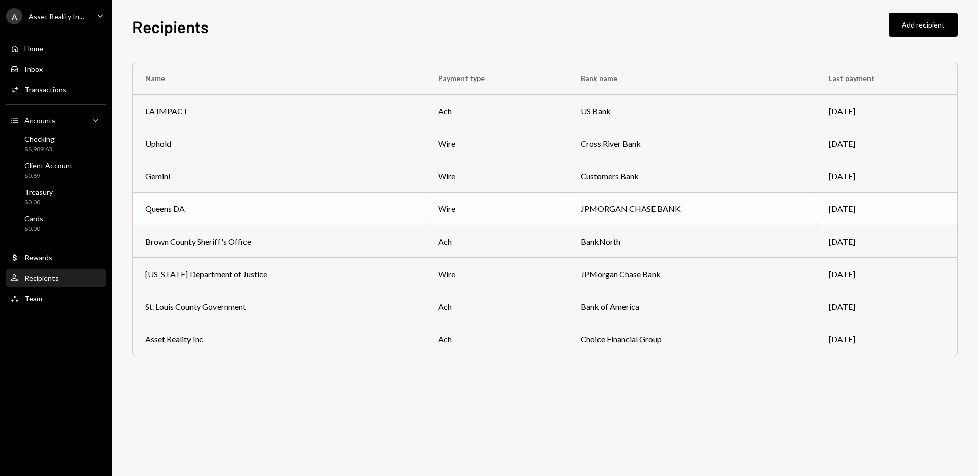
click at [613, 211] on td "JPMORGAN CHASE BANK" at bounding box center [692, 208] width 248 height 33
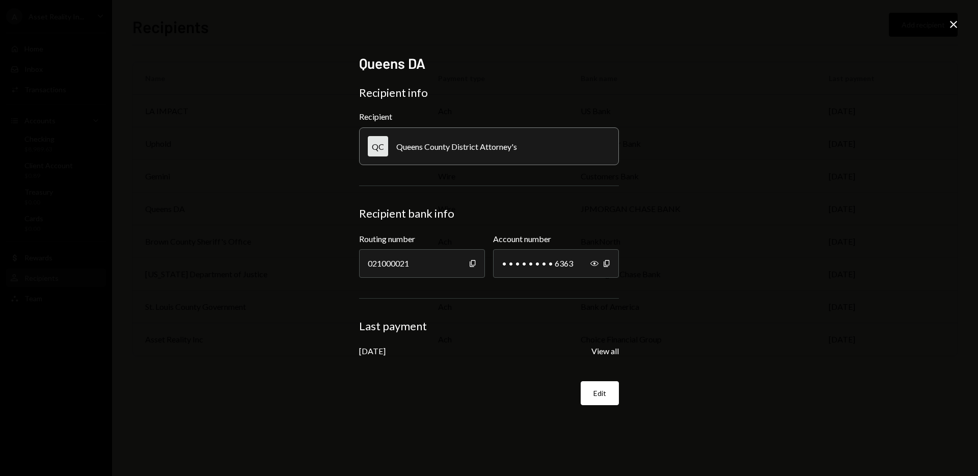
click at [956, 28] on icon "Close" at bounding box center [953, 24] width 12 height 12
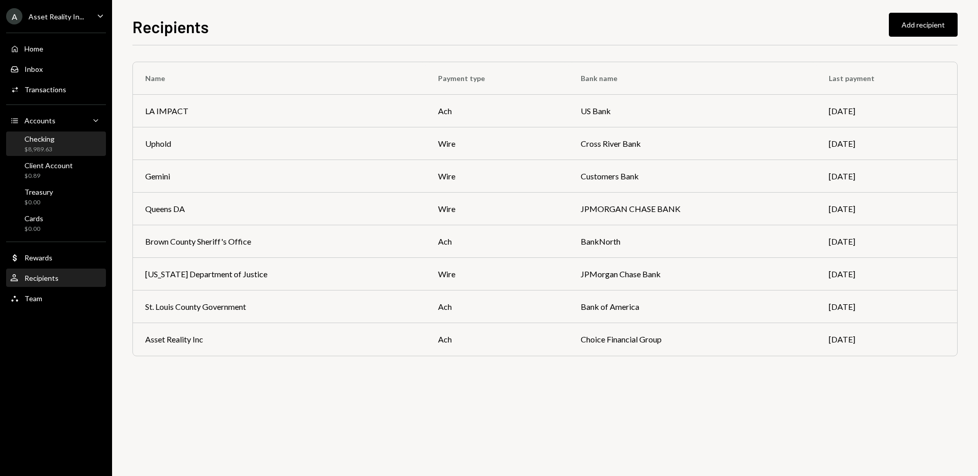
click at [62, 140] on div "Checking $8,989.63" at bounding box center [56, 143] width 92 height 19
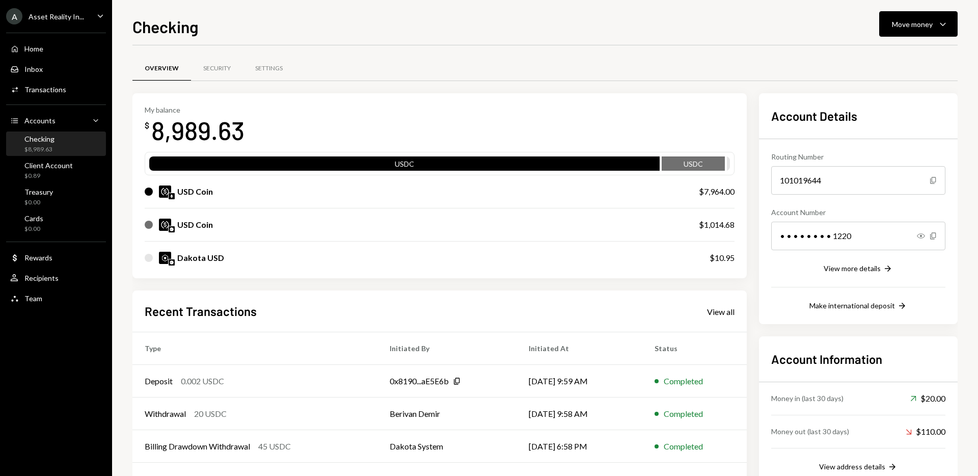
click at [482, 118] on div "My balance $ 8,989.63" at bounding box center [440, 125] width 590 height 41
click at [52, 174] on div "$0.89" at bounding box center [48, 176] width 48 height 9
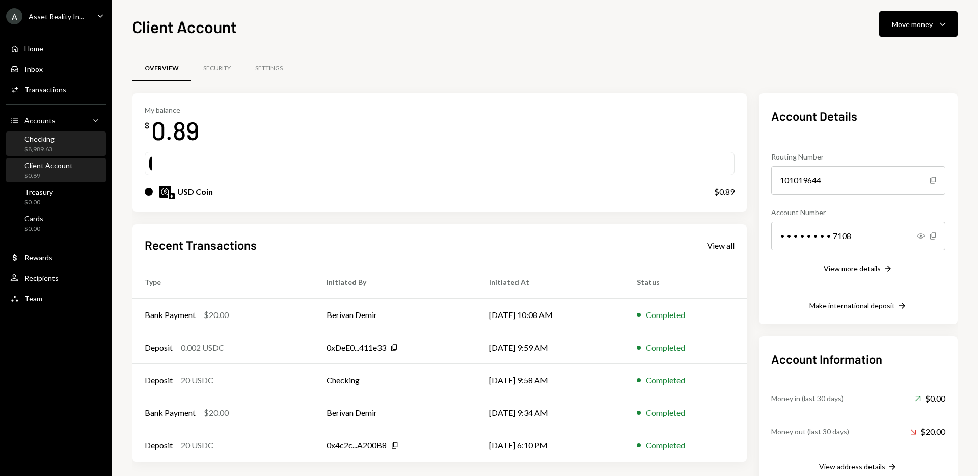
click at [49, 146] on div "$8,989.63" at bounding box center [39, 149] width 30 height 9
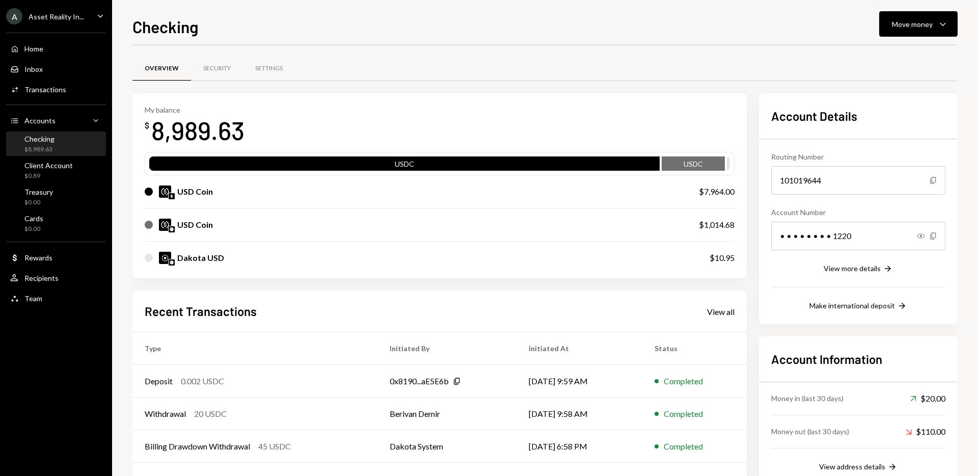
click at [99, 13] on icon "Caret Down" at bounding box center [100, 15] width 11 height 11
click at [338, 50] on div "Overview Security Settings My balance $ 8,989.63 USDC USDC USD Coin $7,964.00 U…" at bounding box center [544, 296] width 825 height 503
click at [549, 80] on div at bounding box center [544, 80] width 825 height 1
click at [503, 78] on div "Overview Security Settings" at bounding box center [544, 69] width 825 height 26
click at [58, 170] on div "Client Account $0.89" at bounding box center [48, 170] width 48 height 19
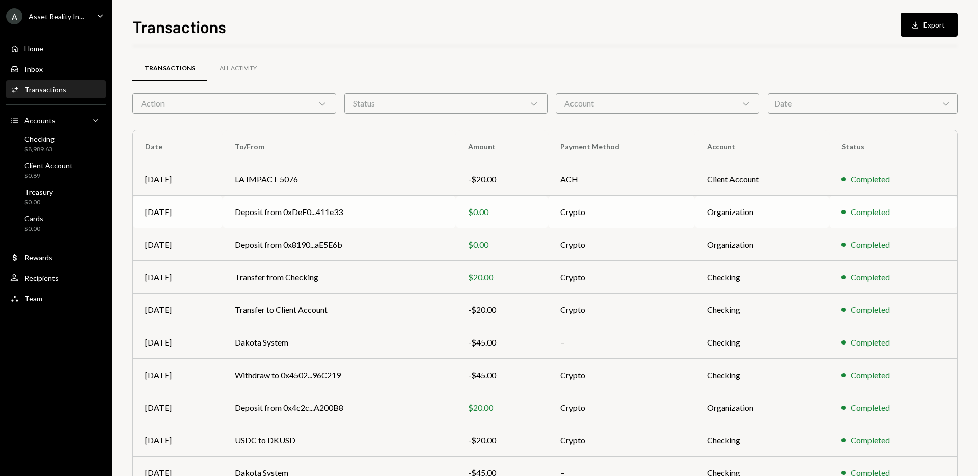
scroll to position [56, 0]
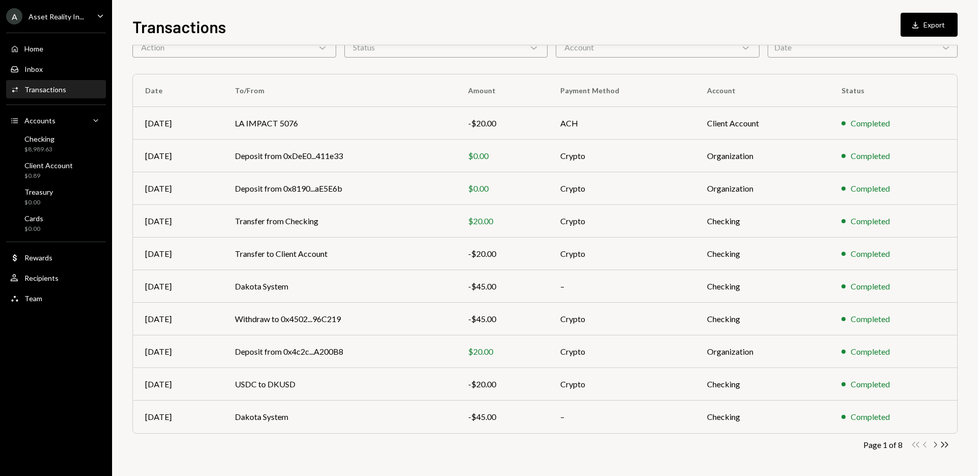
click at [932, 444] on icon "Chevron Right" at bounding box center [935, 444] width 10 height 10
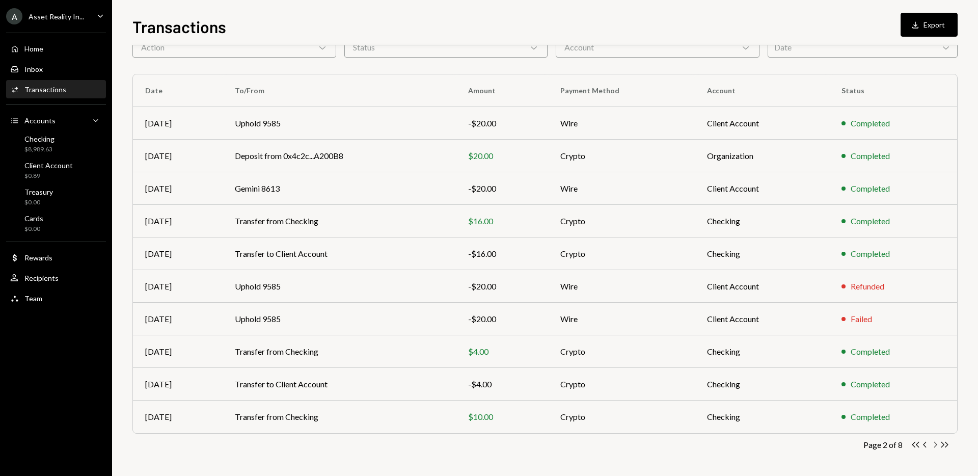
click at [935, 444] on icon "button" at bounding box center [935, 444] width 3 height 6
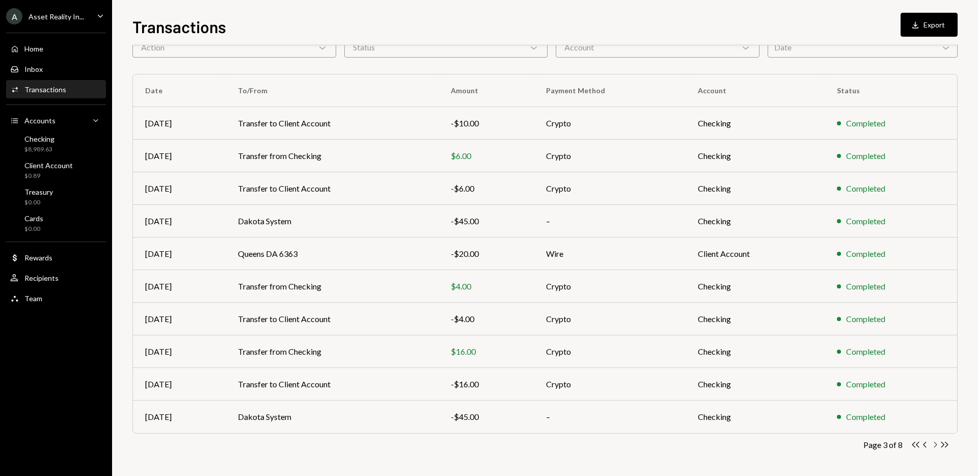
click at [934, 444] on icon "Chevron Right" at bounding box center [935, 444] width 10 height 10
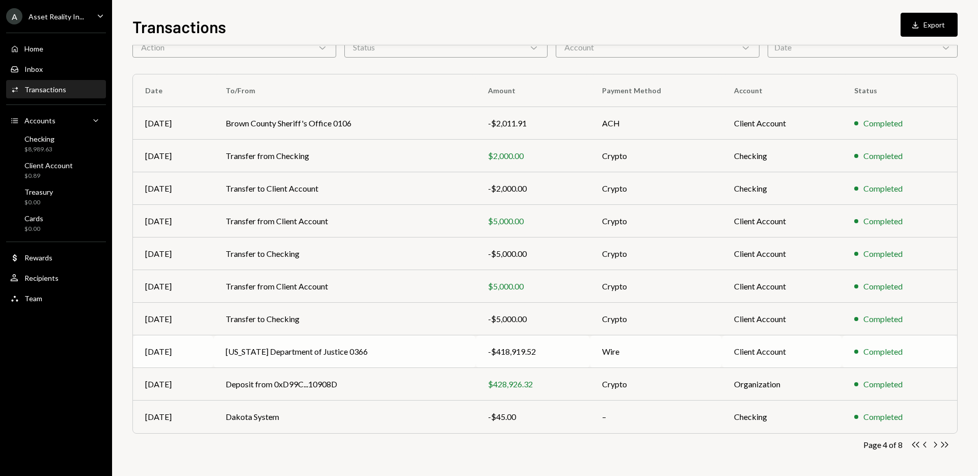
click at [537, 353] on div "-$418,919.52" at bounding box center [533, 351] width 90 height 12
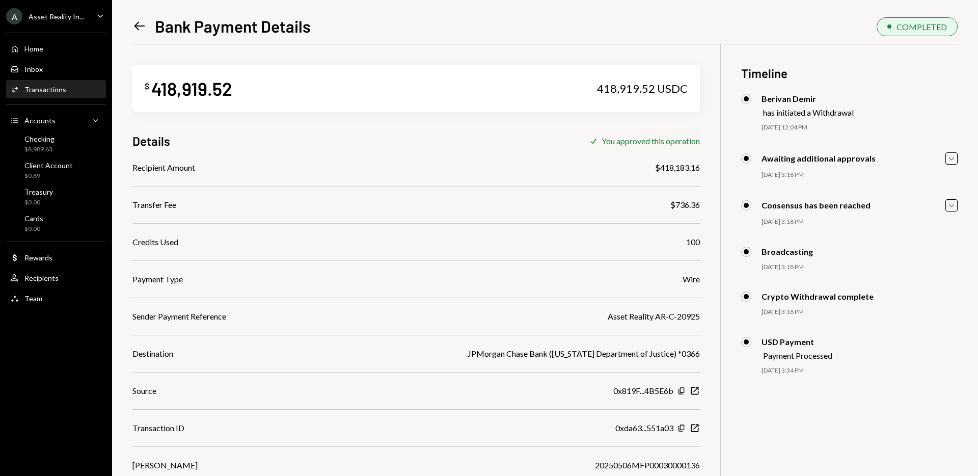
click at [708, 133] on div "$ 418,919.52 418,919.52 USDC Details Check You approved this operation Recipien…" at bounding box center [544, 282] width 825 height 476
click at [715, 141] on div "$ 418,919.52 418,919.52 USDC Details Check You approved this operation Recipien…" at bounding box center [544, 282] width 825 height 476
click at [143, 24] on icon "Left Arrow" at bounding box center [139, 26] width 14 height 14
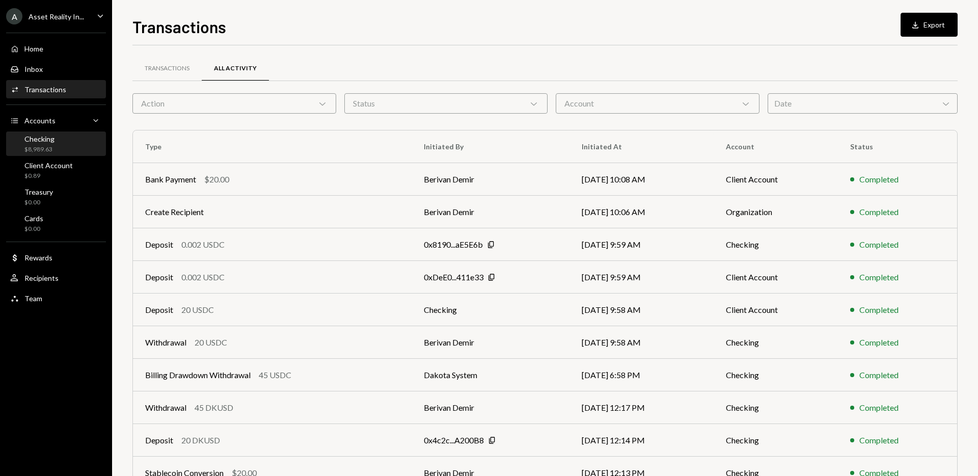
click at [51, 142] on div "Checking" at bounding box center [39, 138] width 30 height 9
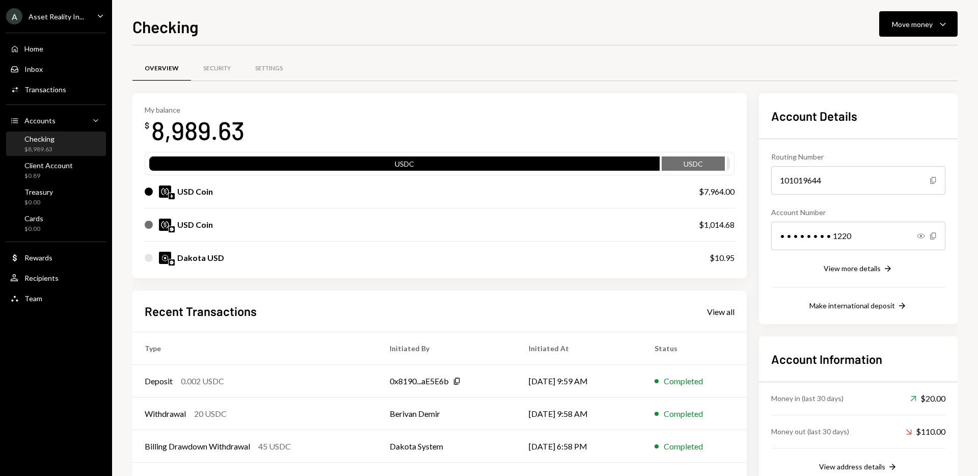
click at [426, 91] on div "Overview Security Settings" at bounding box center [544, 75] width 825 height 38
click at [100, 15] on icon "Caret Down" at bounding box center [100, 15] width 11 height 11
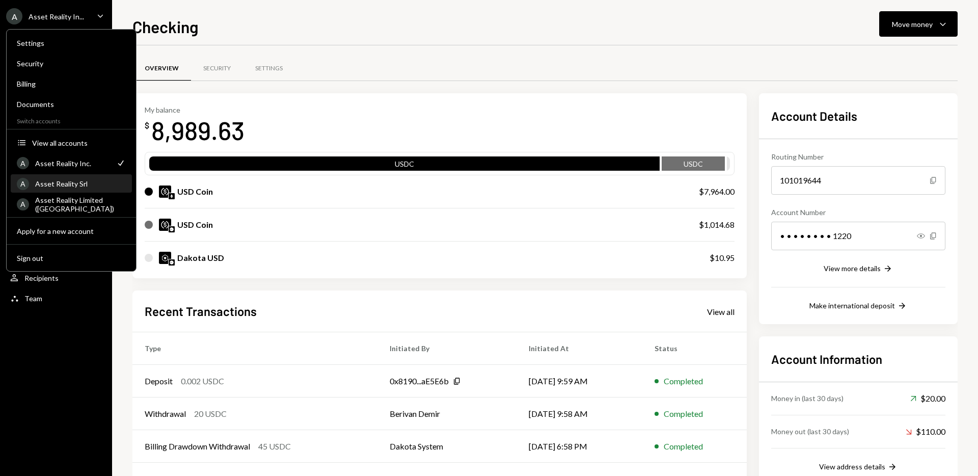
click at [95, 186] on div "Asset Reality Srl" at bounding box center [80, 183] width 91 height 9
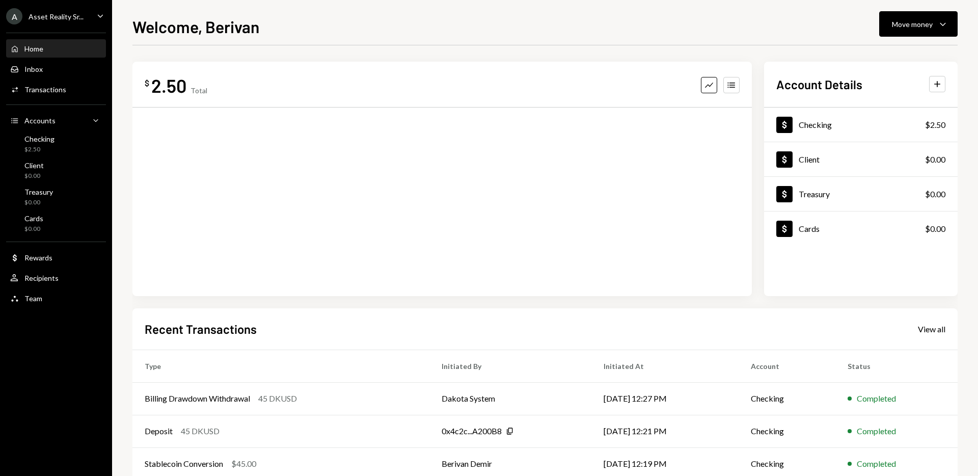
click at [98, 15] on icon "Main" at bounding box center [100, 15] width 5 height 3
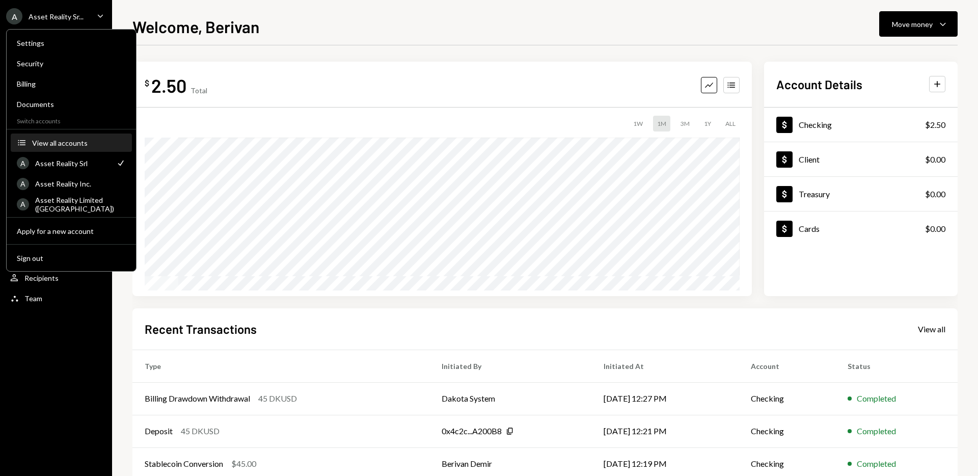
click at [63, 143] on div "View all accounts" at bounding box center [79, 142] width 94 height 9
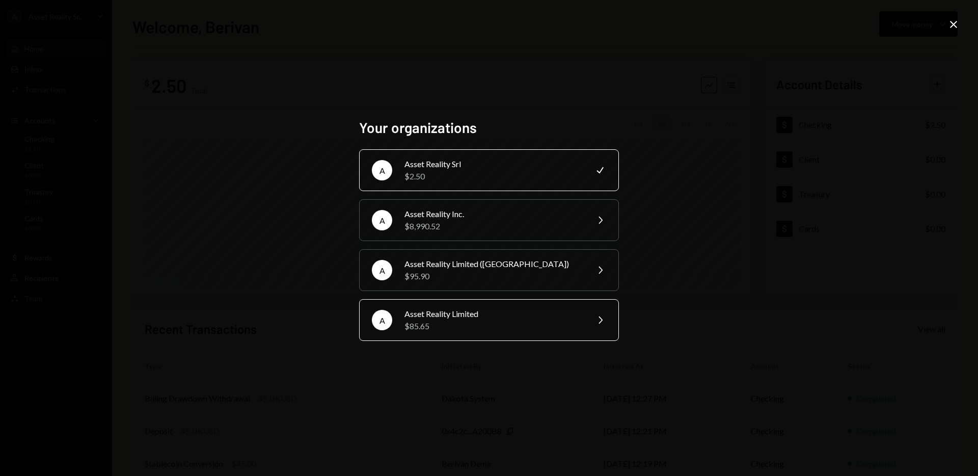
click at [469, 324] on div "$85.65" at bounding box center [492, 326] width 177 height 12
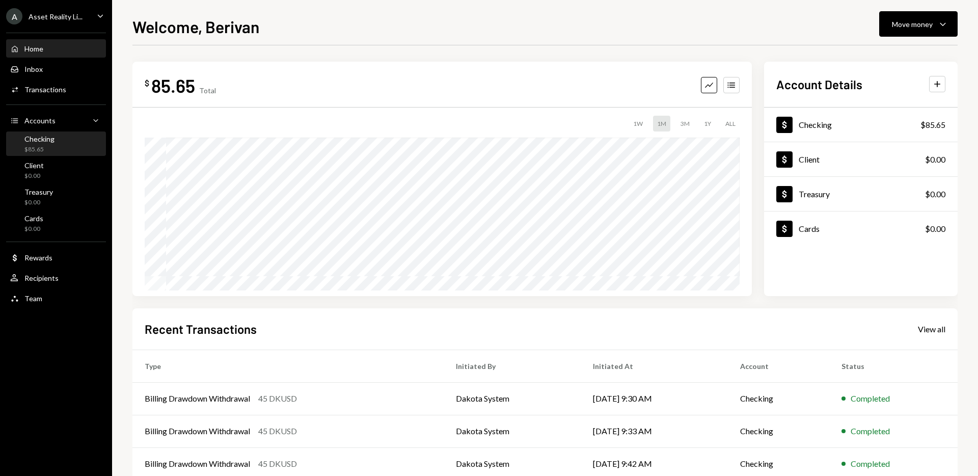
click at [46, 146] on div "$85.65" at bounding box center [39, 149] width 30 height 9
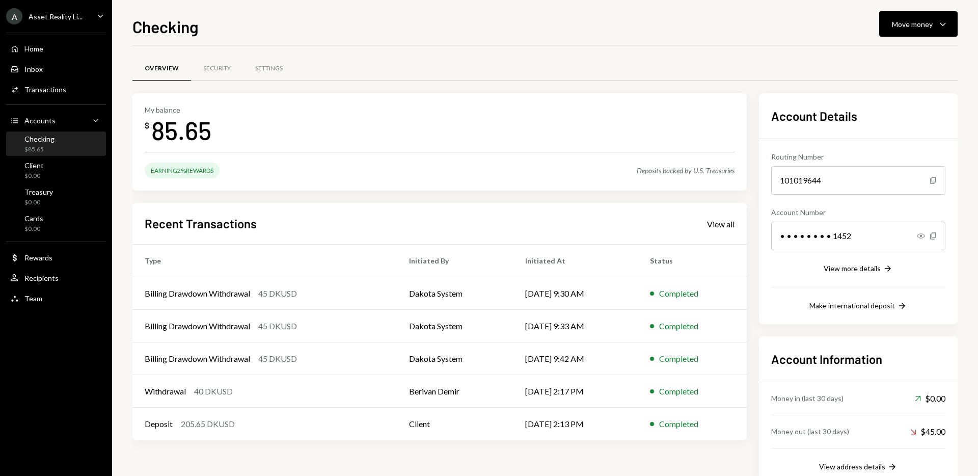
click at [100, 14] on icon "Caret Down" at bounding box center [100, 15] width 11 height 11
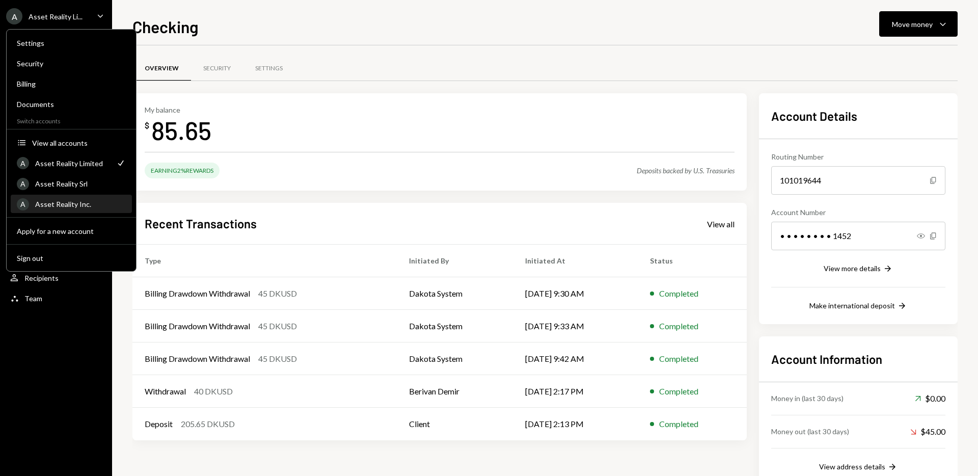
click at [82, 202] on div "Asset Reality Inc." at bounding box center [80, 204] width 91 height 9
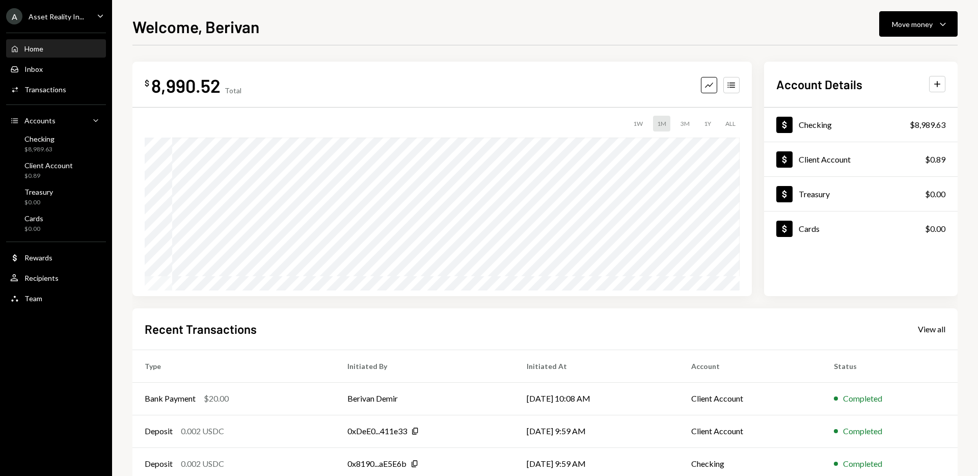
click at [451, 0] on div "Welcome, Berivan Move money Caret Down $ 8,990.52 Total Graph Accounts 1W 1M 3M…" at bounding box center [545, 238] width 866 height 476
click at [536, 20] on div "Welcome, Berivan Move money Caret Down" at bounding box center [544, 25] width 825 height 22
click at [51, 185] on div "Treasury $0.00" at bounding box center [56, 196] width 92 height 23
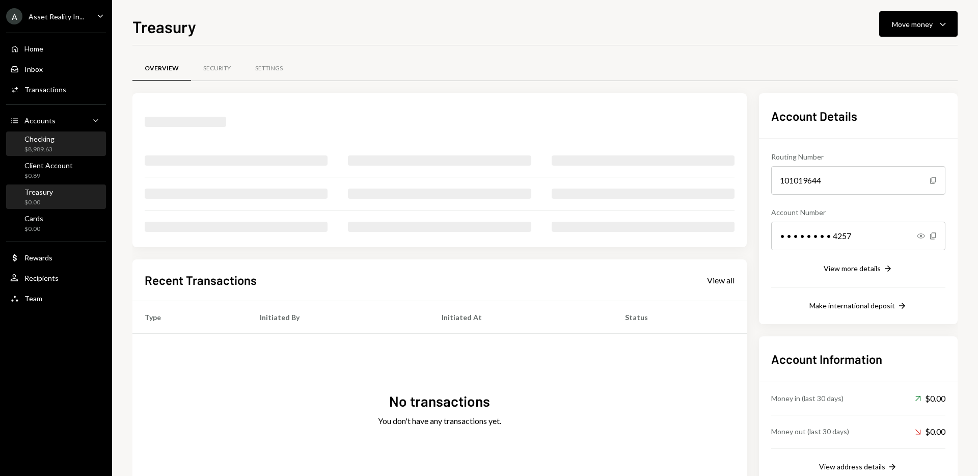
click at [49, 150] on div "$8,989.63" at bounding box center [39, 149] width 30 height 9
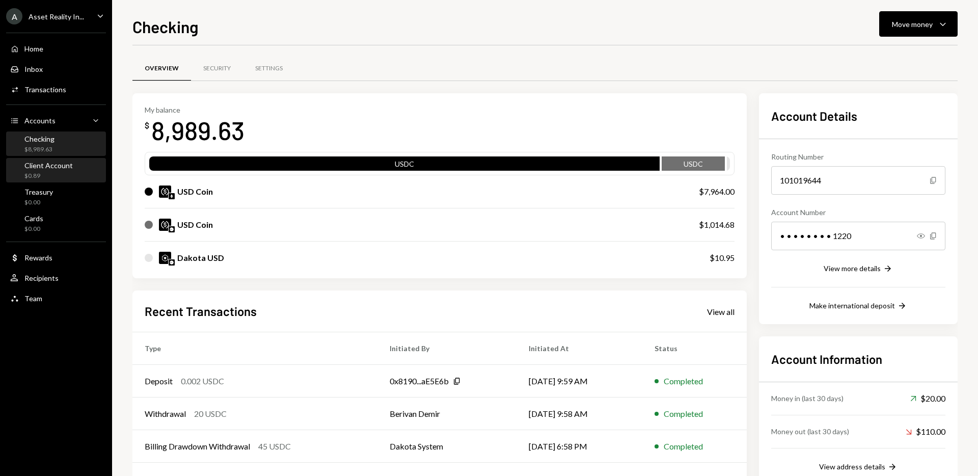
click at [52, 170] on div "Client Account $0.89" at bounding box center [48, 170] width 48 height 19
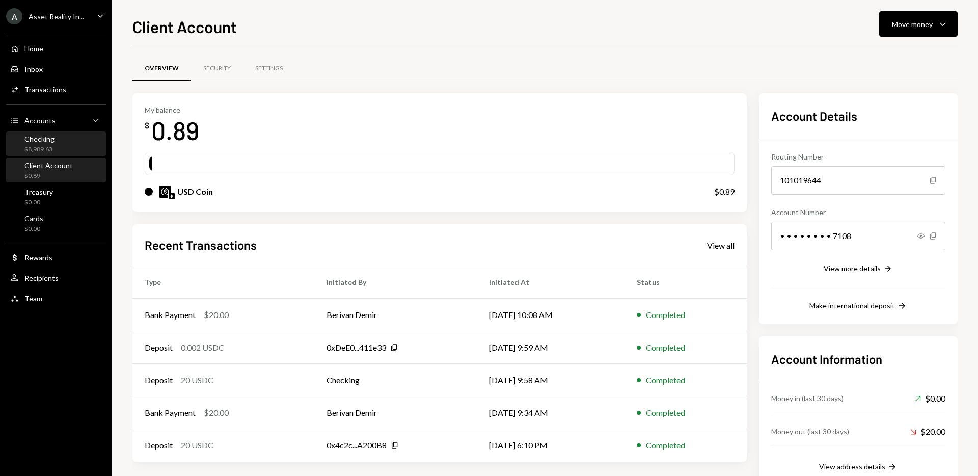
click at [56, 139] on div "Checking $8,989.63" at bounding box center [56, 143] width 92 height 19
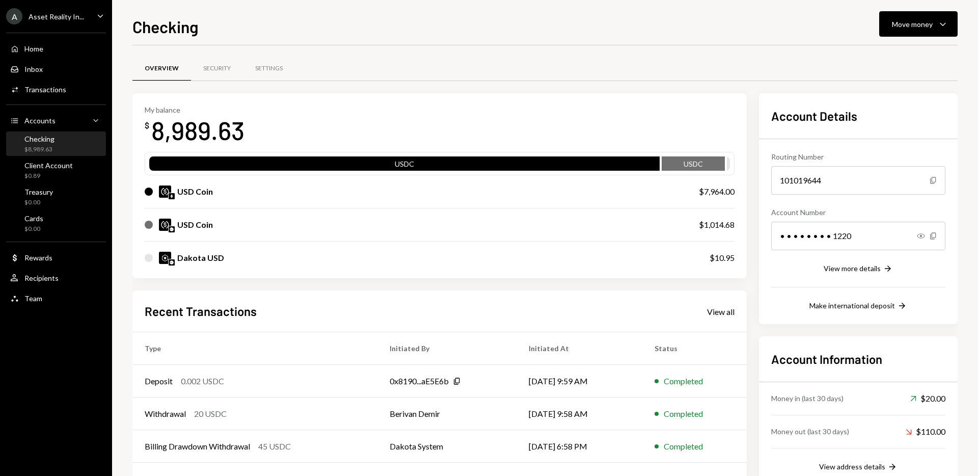
click at [487, 79] on div "Overview Security Settings" at bounding box center [544, 69] width 825 height 26
click at [335, 70] on div "Overview Security Settings" at bounding box center [544, 69] width 825 height 26
click at [99, 16] on icon "Main" at bounding box center [100, 15] width 5 height 3
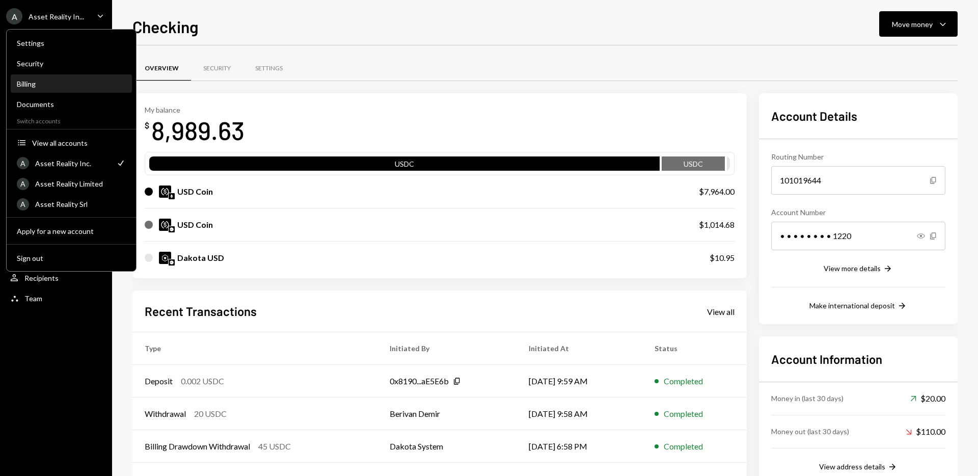
click at [34, 86] on div "Billing" at bounding box center [71, 83] width 109 height 9
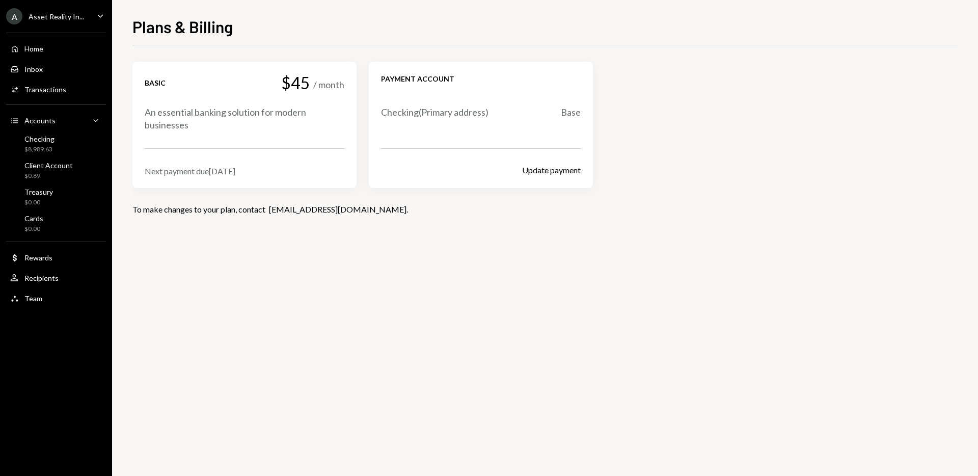
drag, startPoint x: 227, startPoint y: 172, endPoint x: 276, endPoint y: 115, distance: 75.8
click at [233, 160] on div "Basic $45 / month An essential banking solution for modern businesses Next paym…" at bounding box center [245, 125] width 200 height 102
drag, startPoint x: 309, startPoint y: 96, endPoint x: 295, endPoint y: 72, distance: 27.2
click at [308, 94] on div "Basic $45 / month An essential banking solution for modern businesses" at bounding box center [245, 103] width 200 height 58
click at [295, 74] on div "$45" at bounding box center [295, 83] width 29 height 18
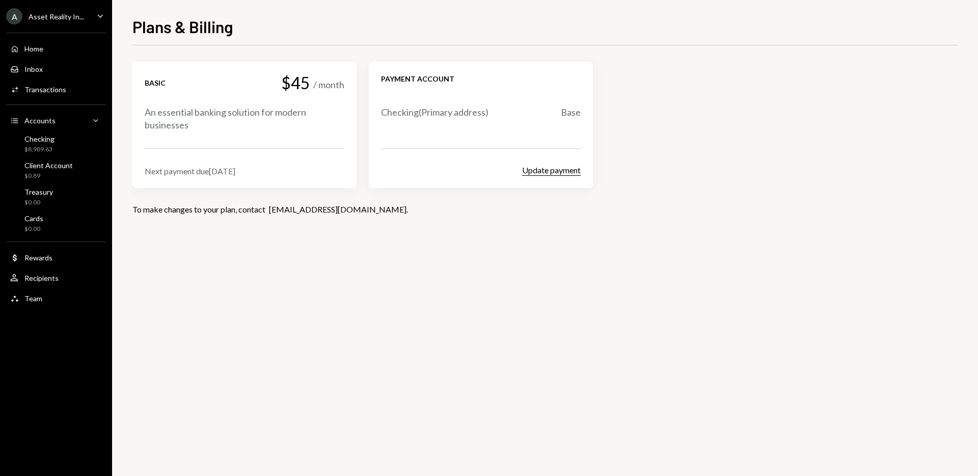
click at [557, 172] on button "Update payment" at bounding box center [551, 170] width 59 height 11
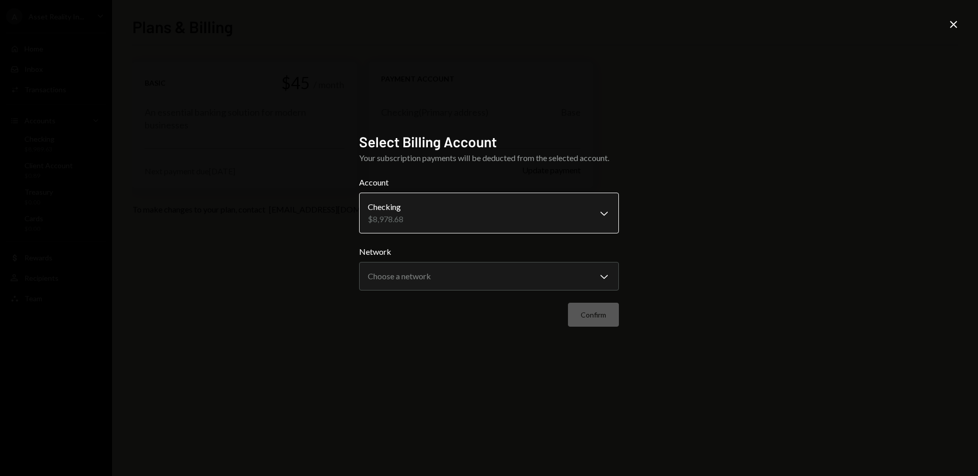
click at [603, 214] on body "**********" at bounding box center [489, 238] width 978 height 476
click at [676, 192] on div "**********" at bounding box center [489, 238] width 978 height 476
click at [606, 276] on body "**********" at bounding box center [489, 238] width 978 height 476
click at [675, 249] on div "**********" at bounding box center [489, 238] width 978 height 476
click at [709, 238] on div "**********" at bounding box center [489, 238] width 978 height 476
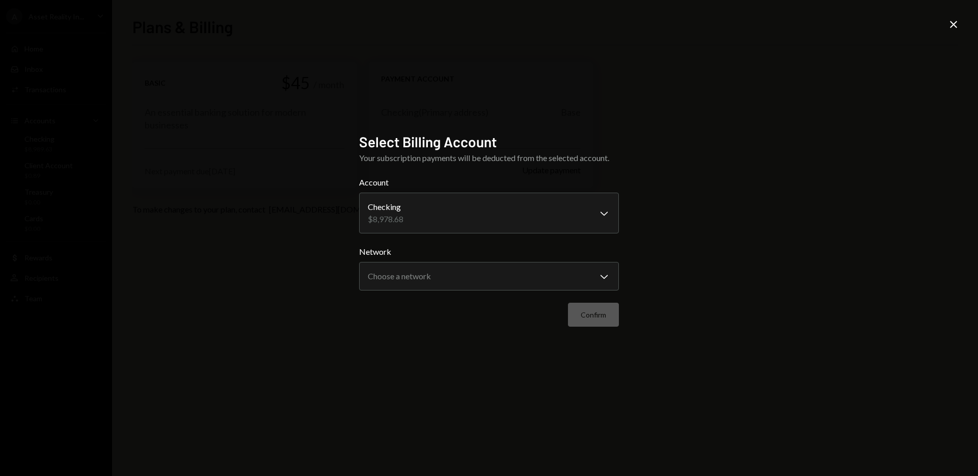
click at [951, 23] on icon "Close" at bounding box center [953, 24] width 12 height 12
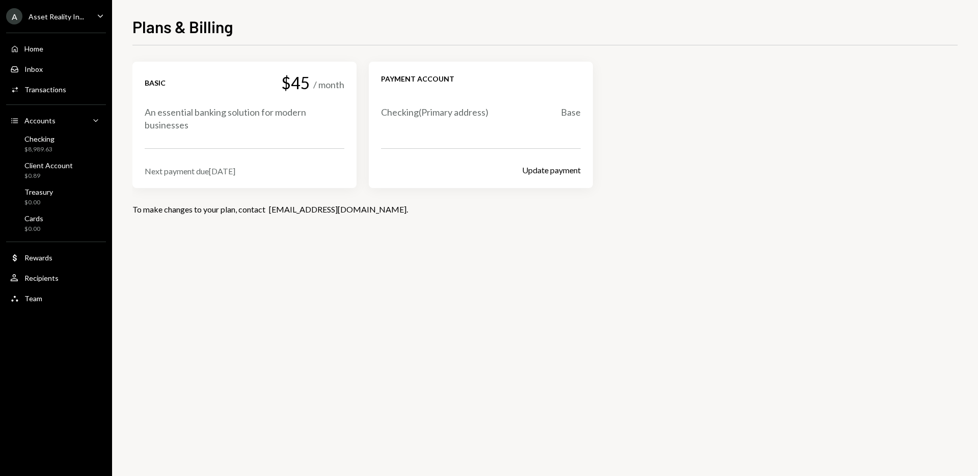
drag, startPoint x: 198, startPoint y: 172, endPoint x: 283, endPoint y: 173, distance: 84.5
click at [258, 172] on div "Next payment due Oct 2, 2025" at bounding box center [245, 171] width 200 height 10
drag, startPoint x: 289, startPoint y: 167, endPoint x: 309, endPoint y: 114, distance: 56.7
click at [289, 167] on div "Next payment due Oct 2, 2025" at bounding box center [245, 171] width 200 height 10
click at [68, 139] on div "Checking $8,989.63" at bounding box center [56, 143] width 92 height 19
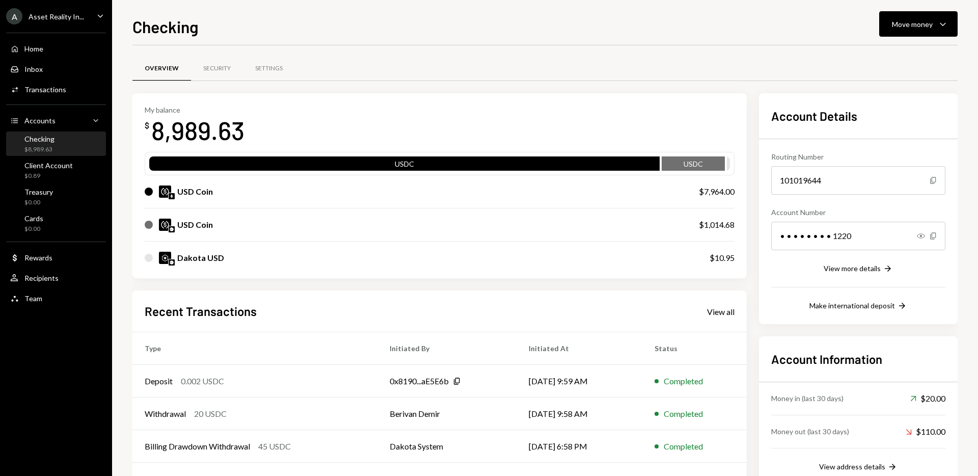
click at [261, 14] on div "Checking Move money Caret Down" at bounding box center [544, 25] width 825 height 22
